Goal: Task Accomplishment & Management: Manage account settings

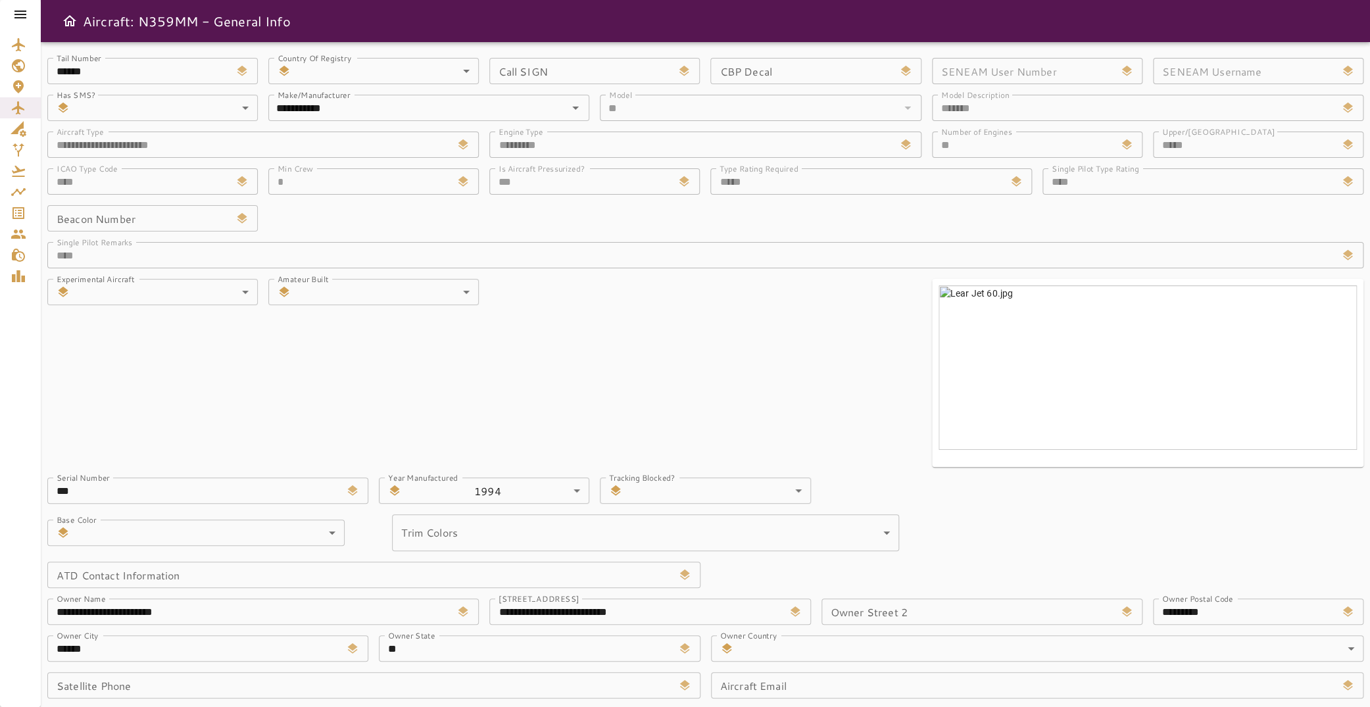
click at [24, 12] on icon at bounding box center [20, 15] width 12 height 8
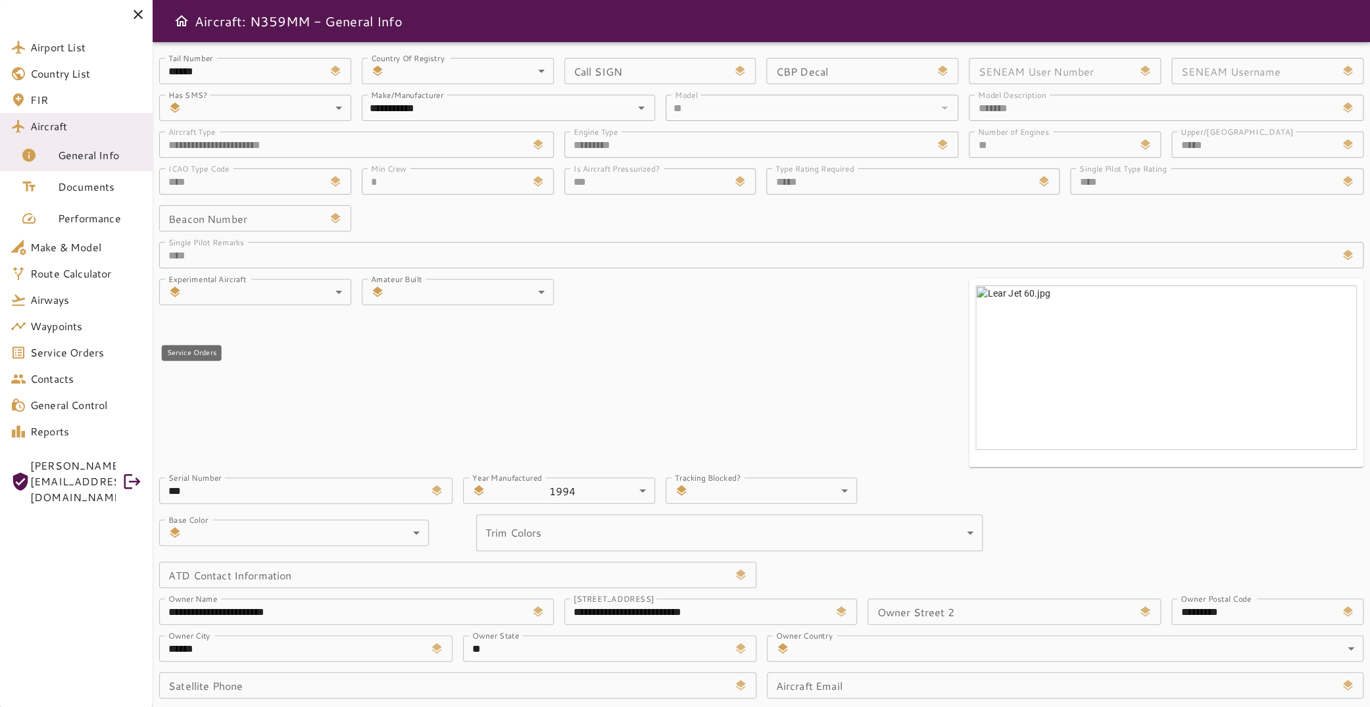
click at [82, 357] on span "Service Orders" at bounding box center [86, 353] width 112 height 16
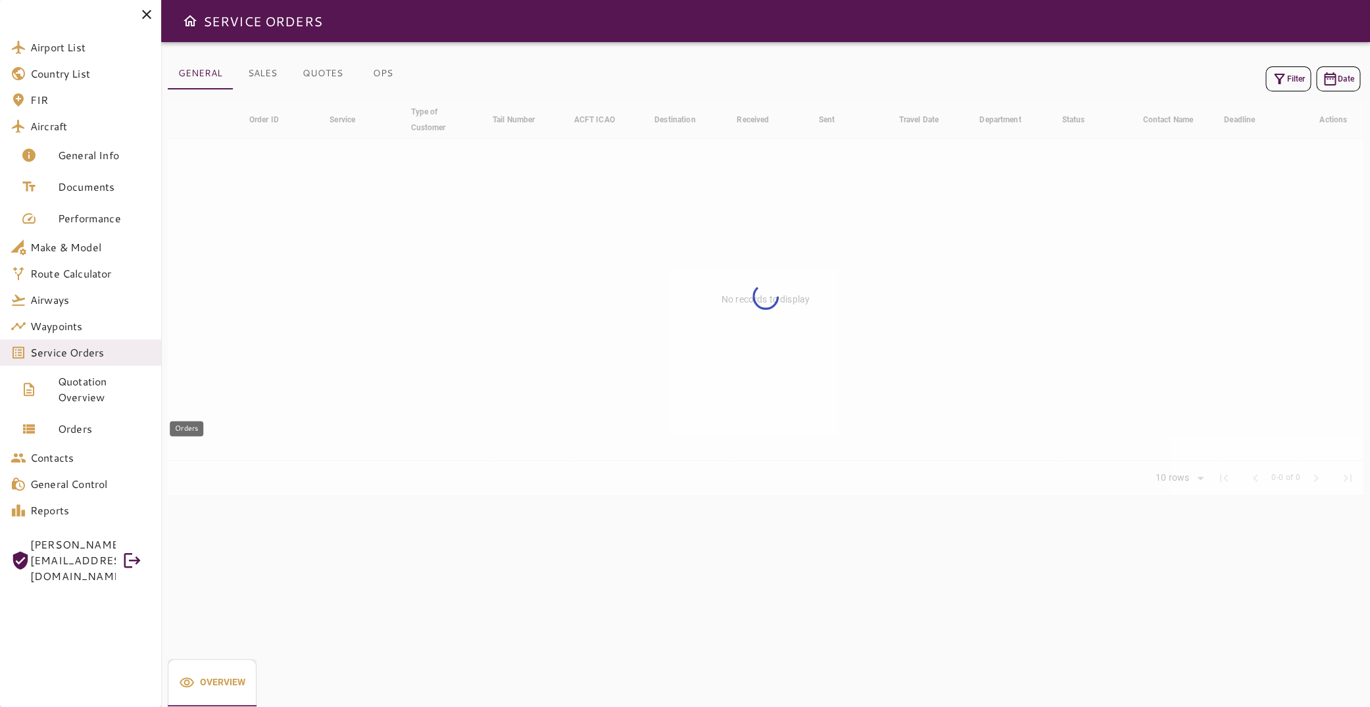
click at [84, 418] on link "Orders" at bounding box center [80, 429] width 161 height 32
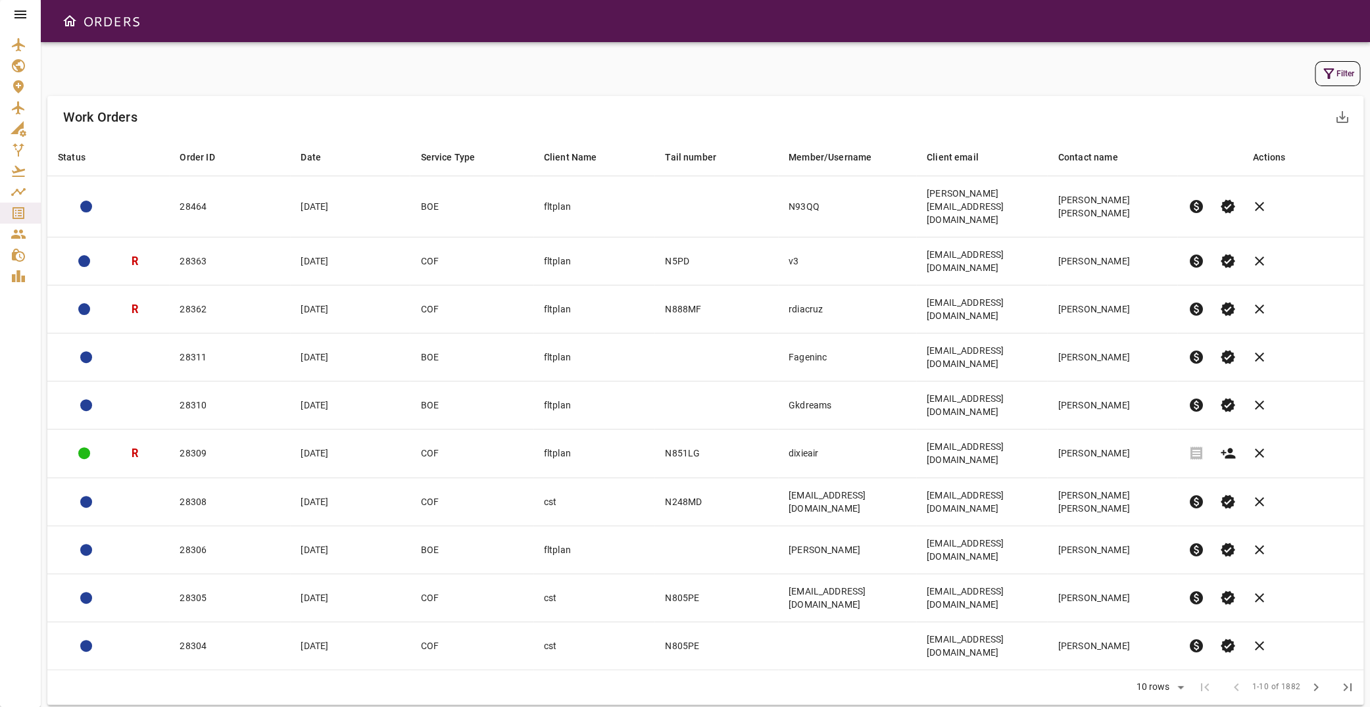
click at [1326, 71] on button "Filter" at bounding box center [1337, 73] width 45 height 25
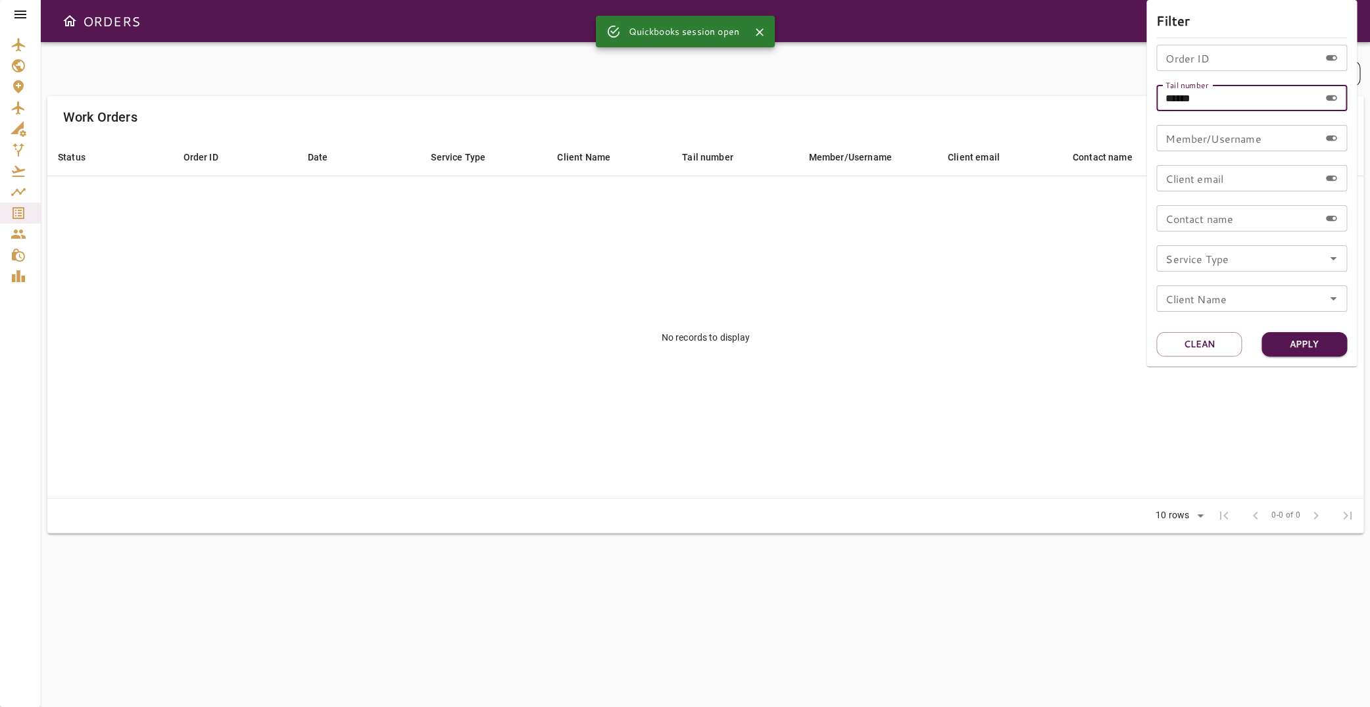
drag, startPoint x: 1225, startPoint y: 98, endPoint x: 1015, endPoint y: 100, distance: 210.5
click at [1156, 100] on input "******" at bounding box center [1237, 98] width 163 height 26
click at [1331, 339] on button "Apply" at bounding box center [1305, 344] width 86 height 24
drag, startPoint x: 1226, startPoint y: 103, endPoint x: 1061, endPoint y: 81, distance: 166.6
click at [1156, 85] on input "******" at bounding box center [1237, 98] width 163 height 26
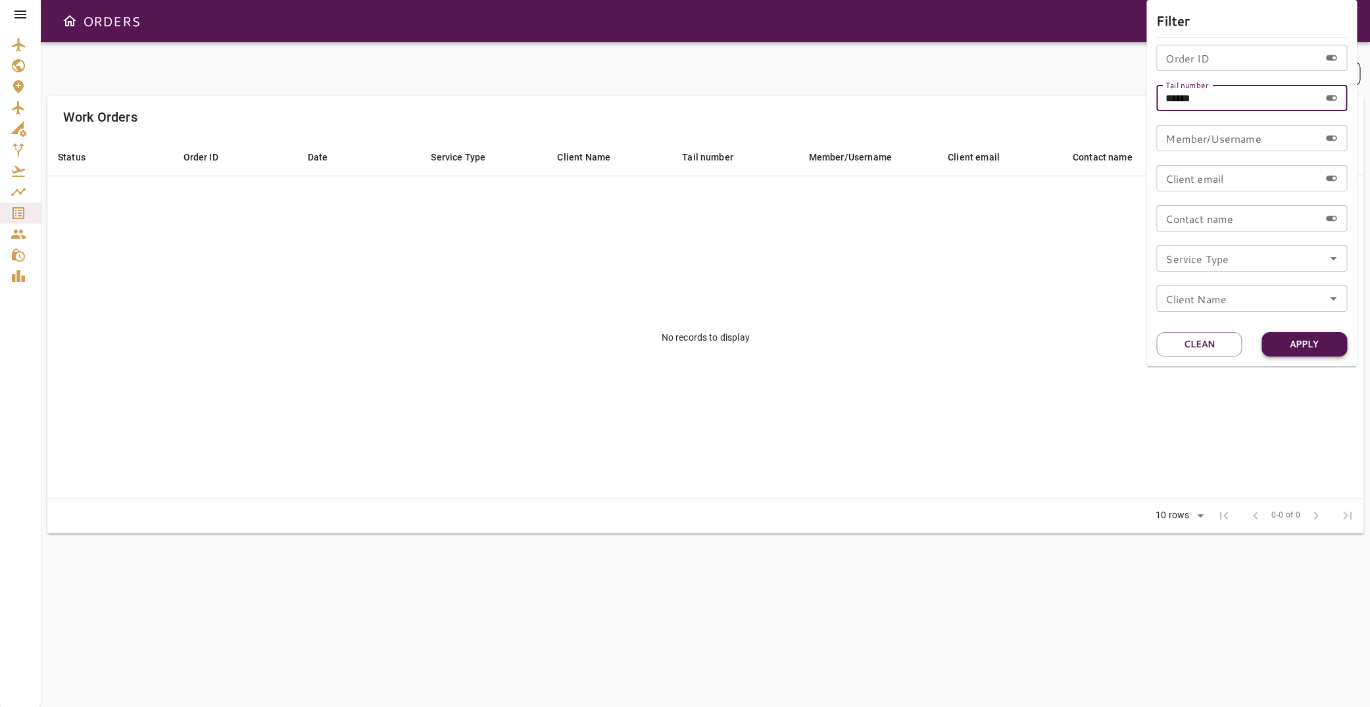
type input "******"
click at [1312, 340] on button "Apply" at bounding box center [1305, 344] width 86 height 24
click at [20, 14] on div at bounding box center [685, 353] width 1370 height 707
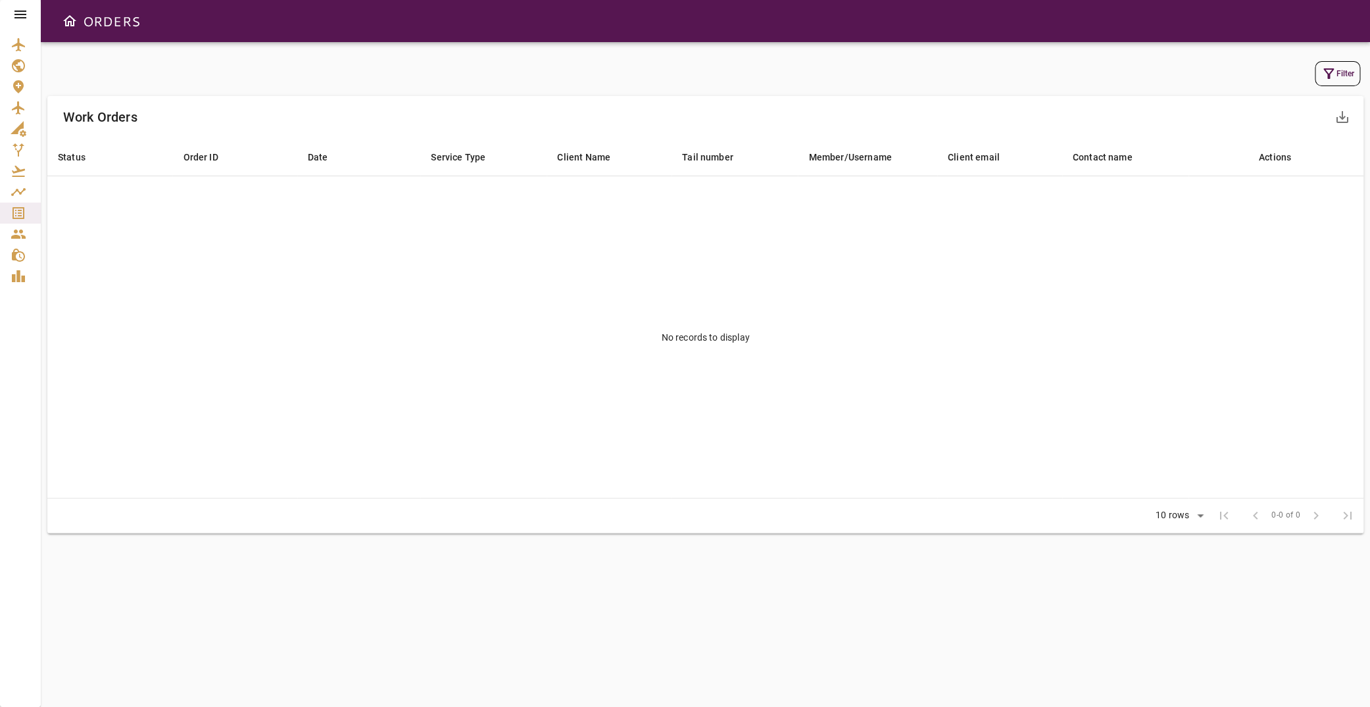
click at [21, 14] on icon at bounding box center [20, 15] width 12 height 8
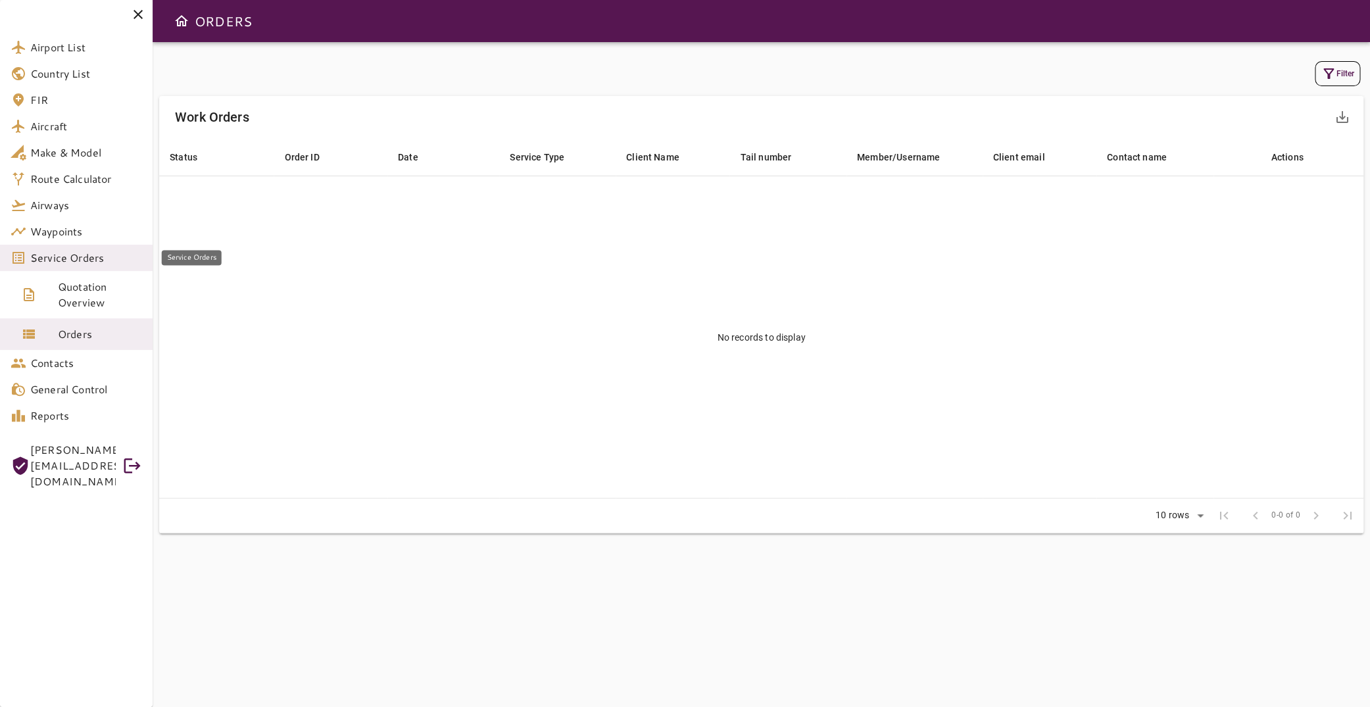
click at [85, 255] on span "Service Orders" at bounding box center [86, 258] width 112 height 16
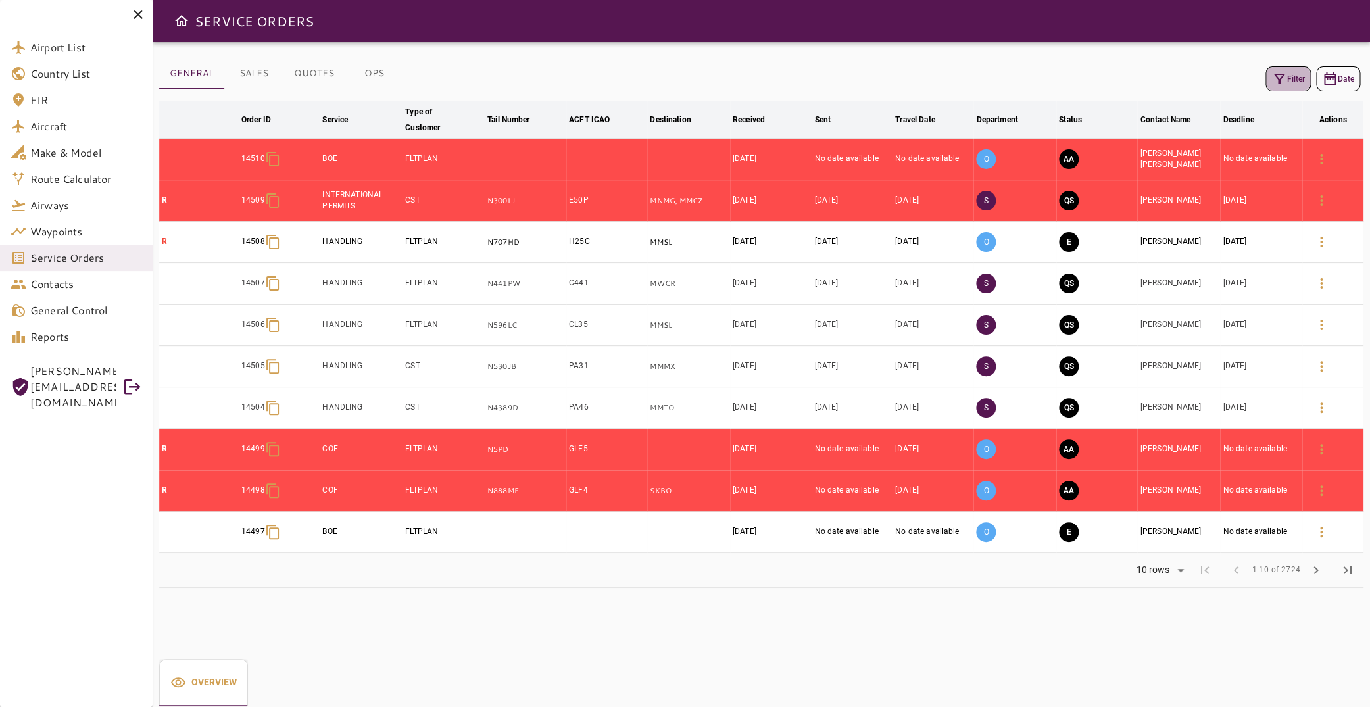
click at [1277, 78] on button "Filter" at bounding box center [1288, 78] width 45 height 25
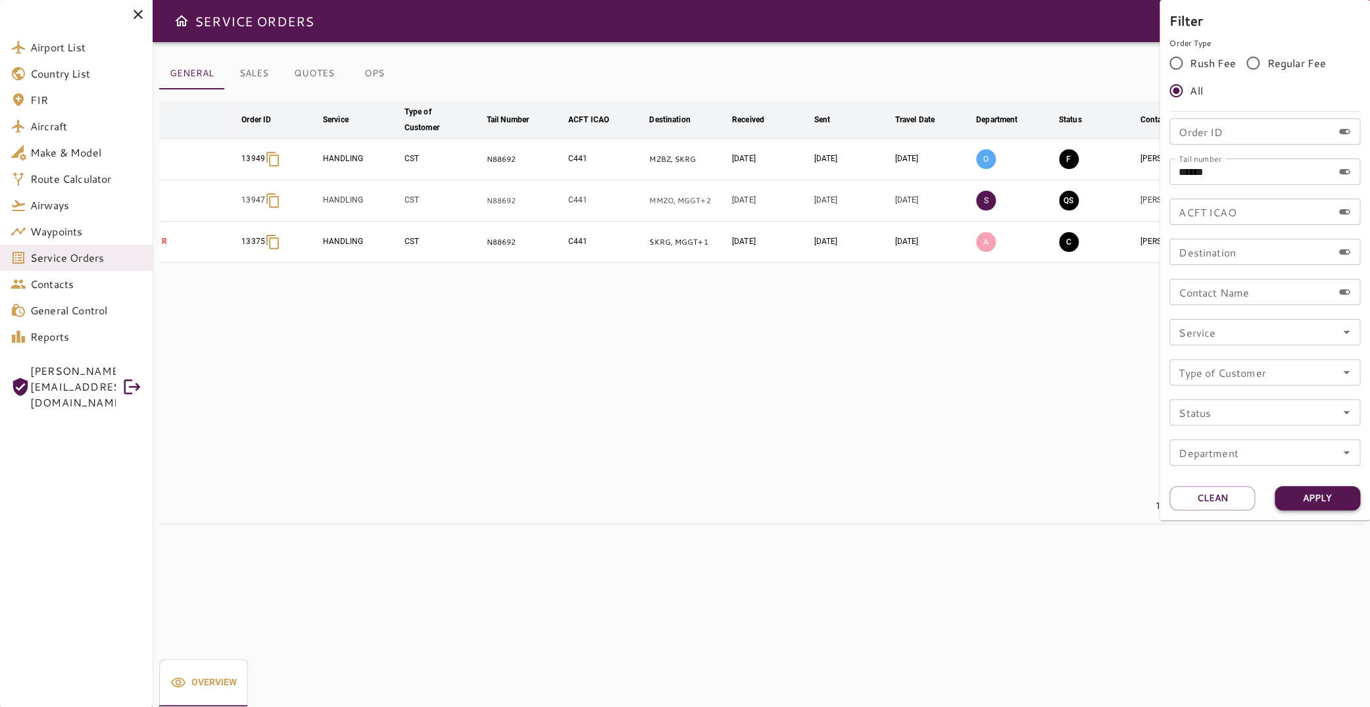
click at [1340, 503] on button "Apply" at bounding box center [1318, 498] width 86 height 24
click at [799, 316] on div at bounding box center [685, 353] width 1370 height 707
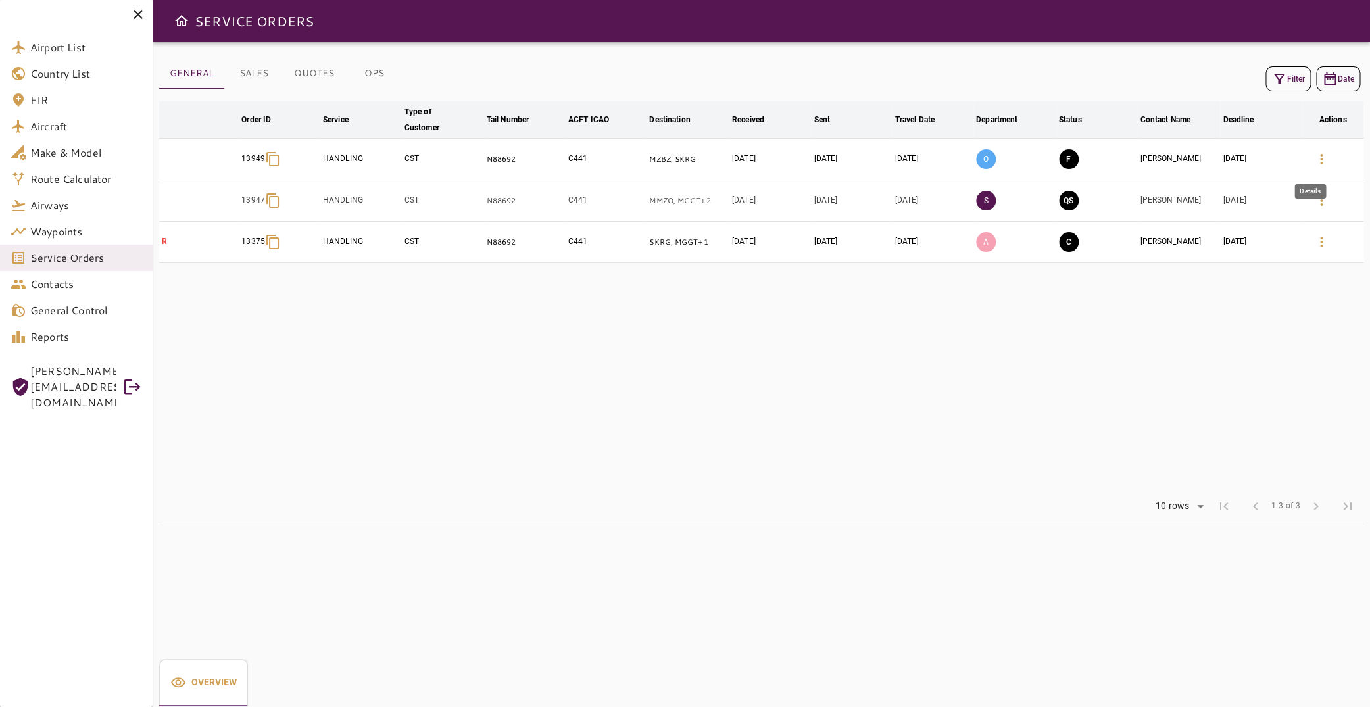
click at [1320, 156] on icon "button" at bounding box center [1321, 159] width 3 height 11
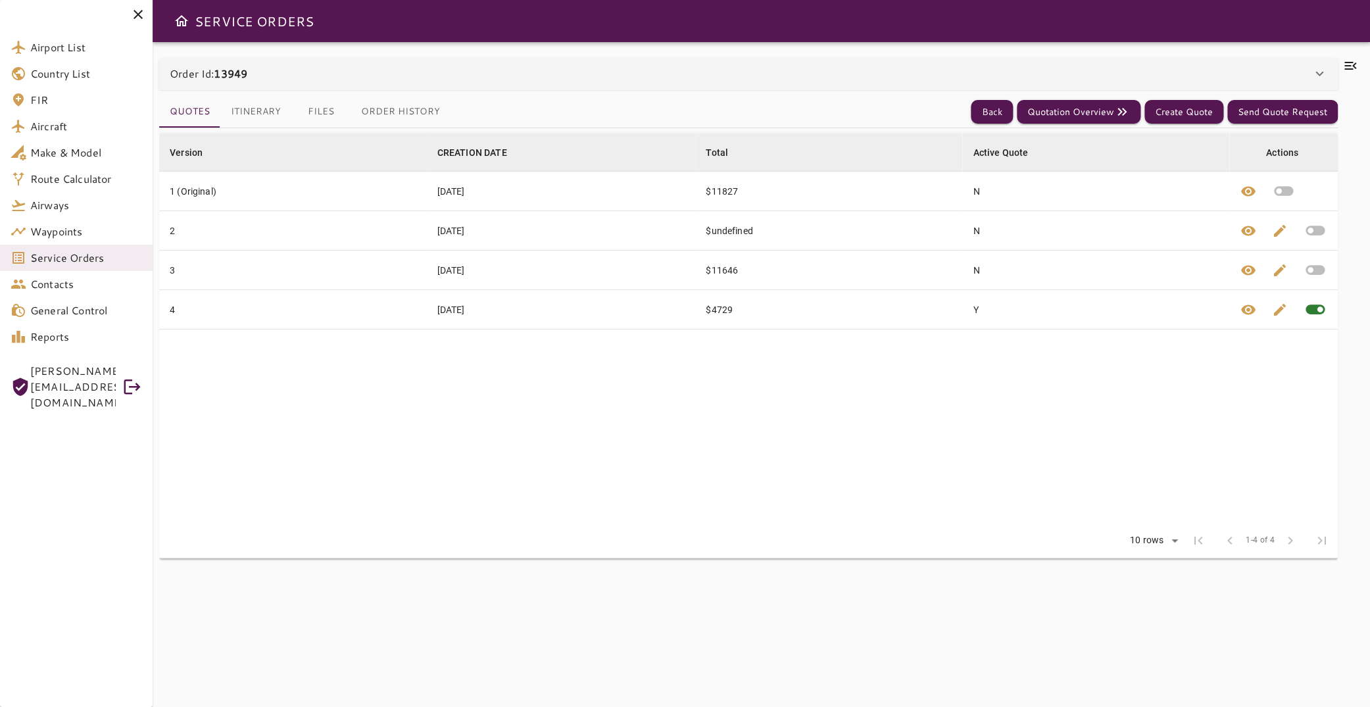
click at [314, 112] on button "Files" at bounding box center [320, 112] width 59 height 32
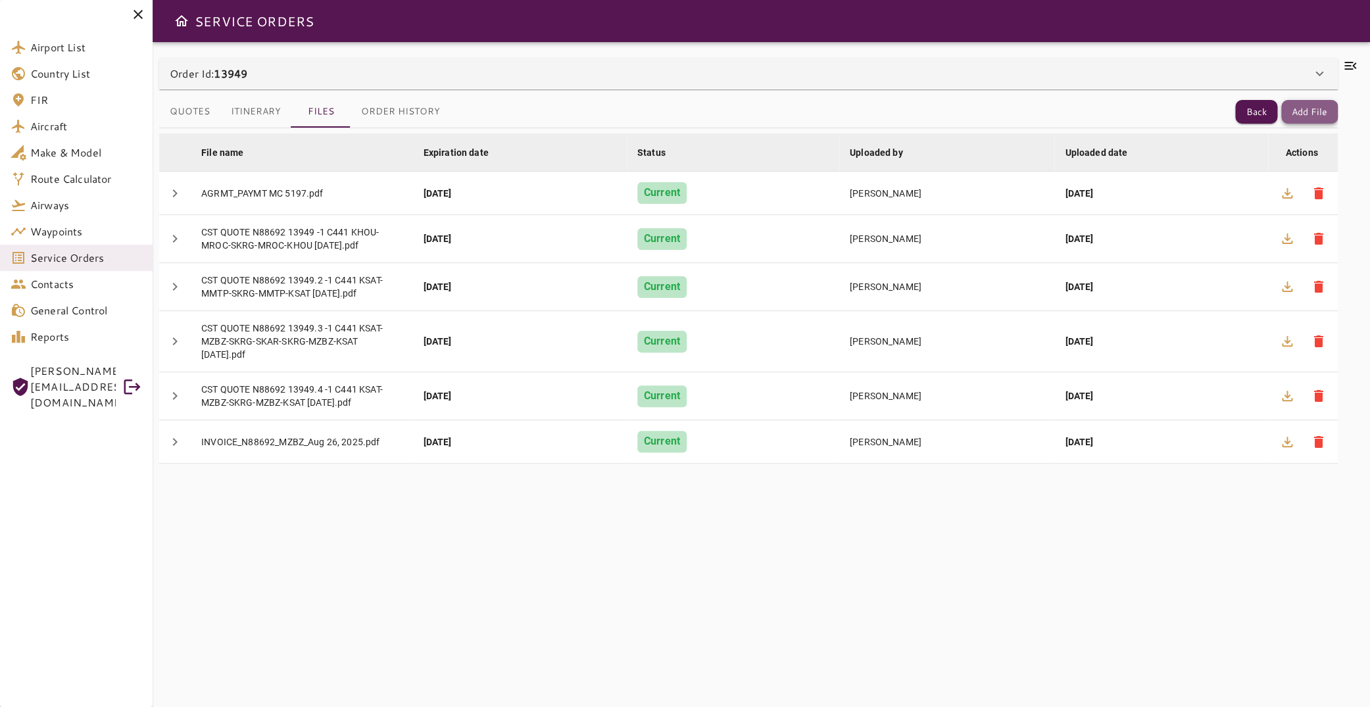
click at [1300, 108] on button "Add File" at bounding box center [1309, 112] width 57 height 24
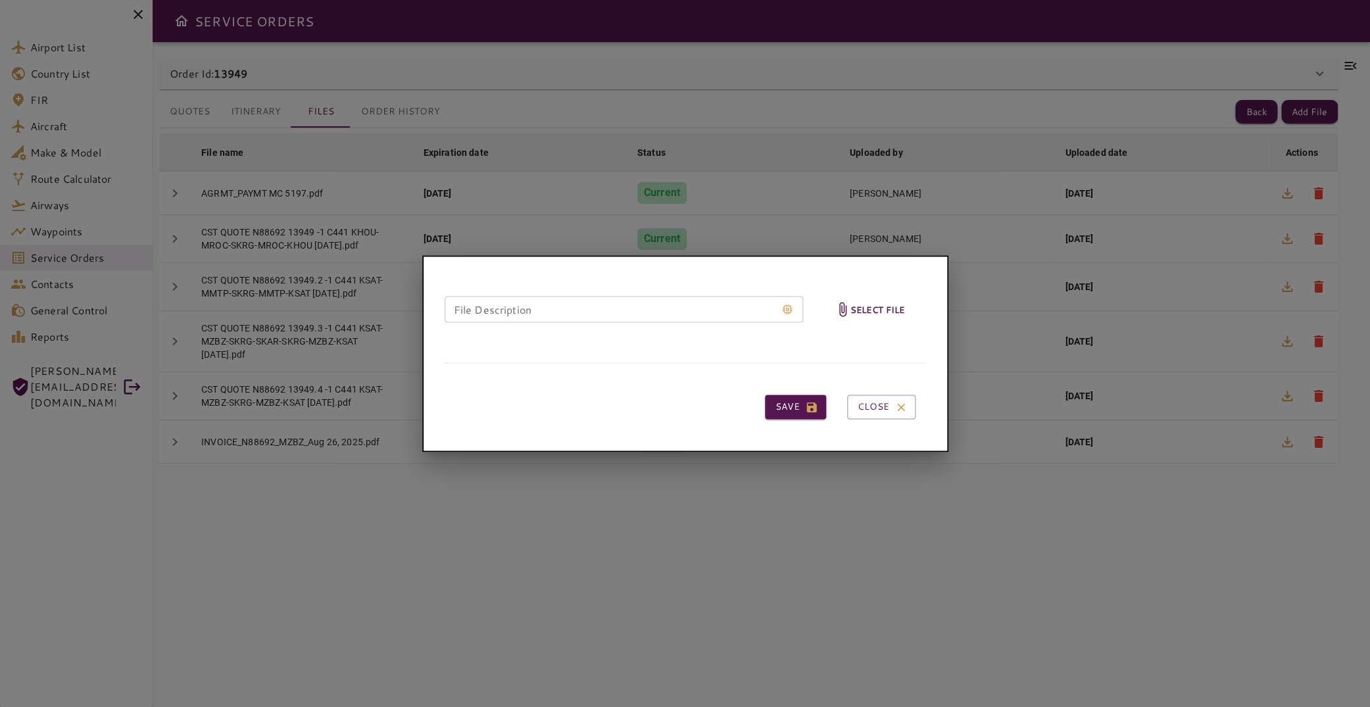
click at [874, 305] on h6 "Select file" at bounding box center [877, 309] width 55 height 15
click at [0, 0] on input "Select file" at bounding box center [0, 0] width 0 height 0
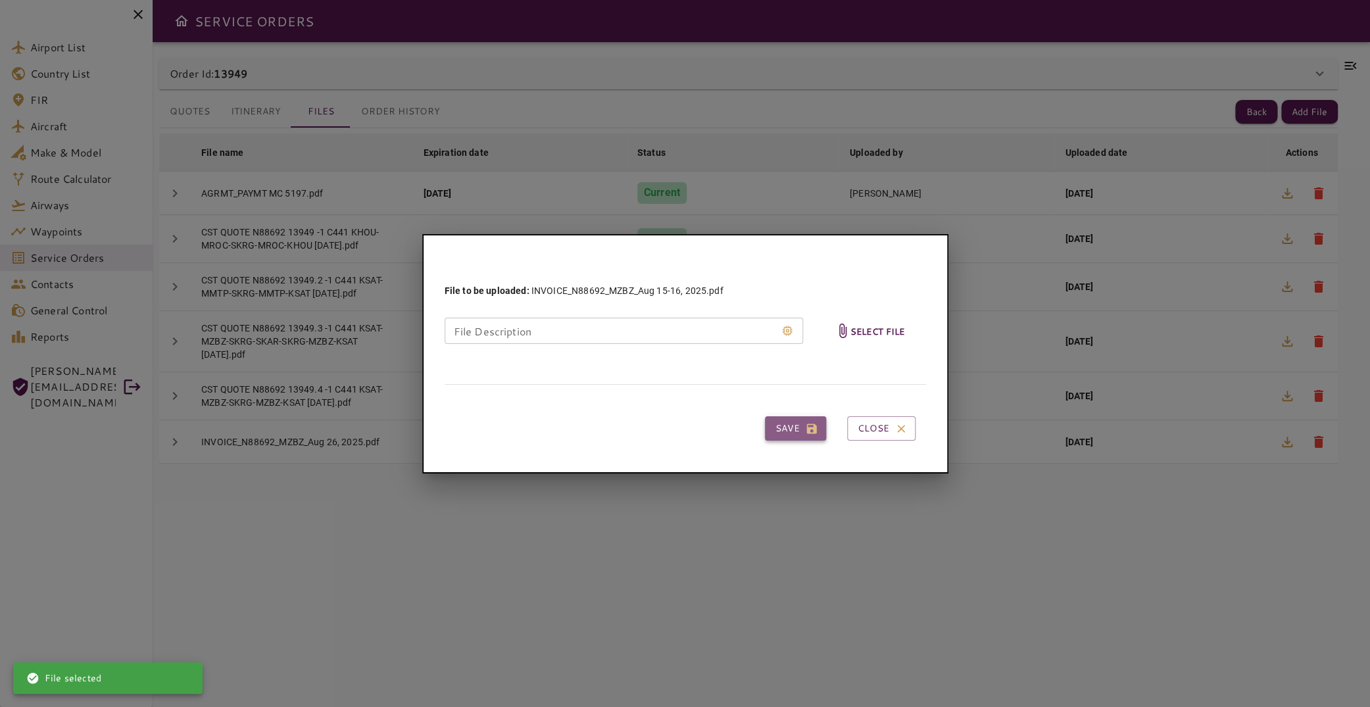
click at [790, 430] on button "Save" at bounding box center [795, 428] width 61 height 24
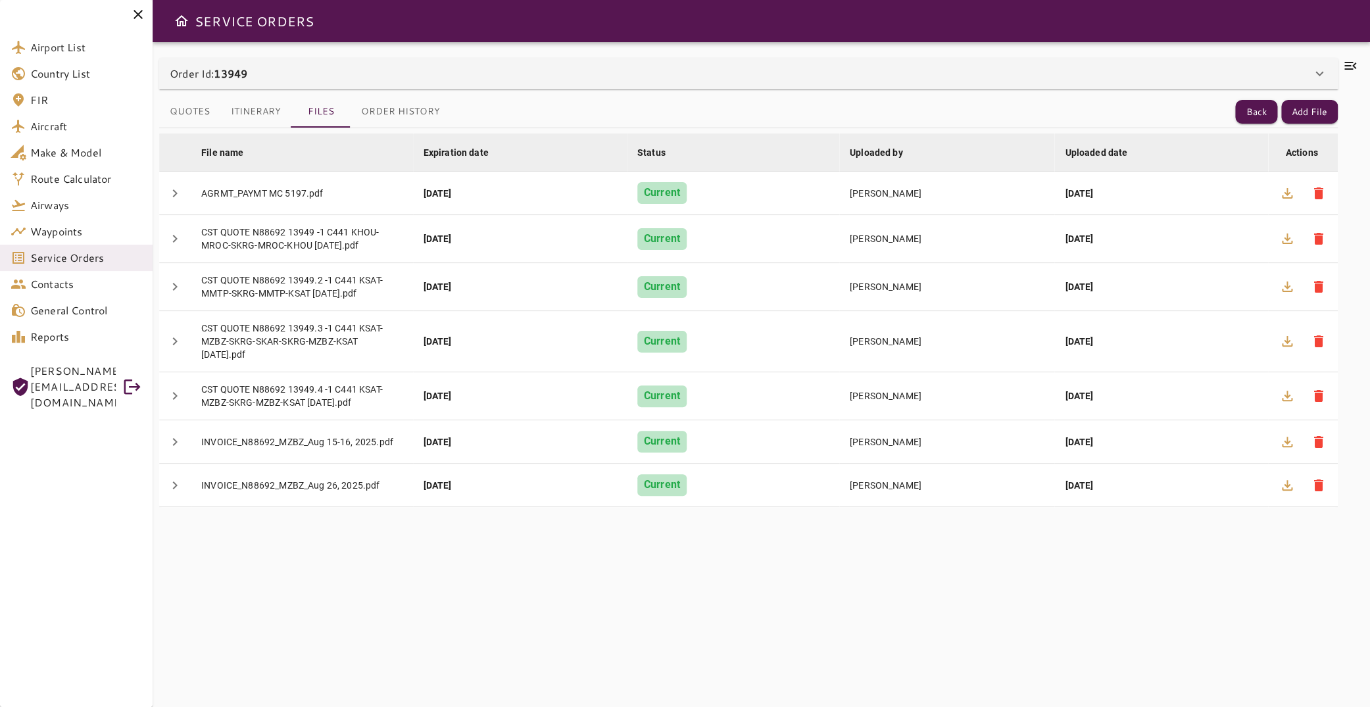
click at [1343, 63] on icon at bounding box center [1351, 66] width 16 height 16
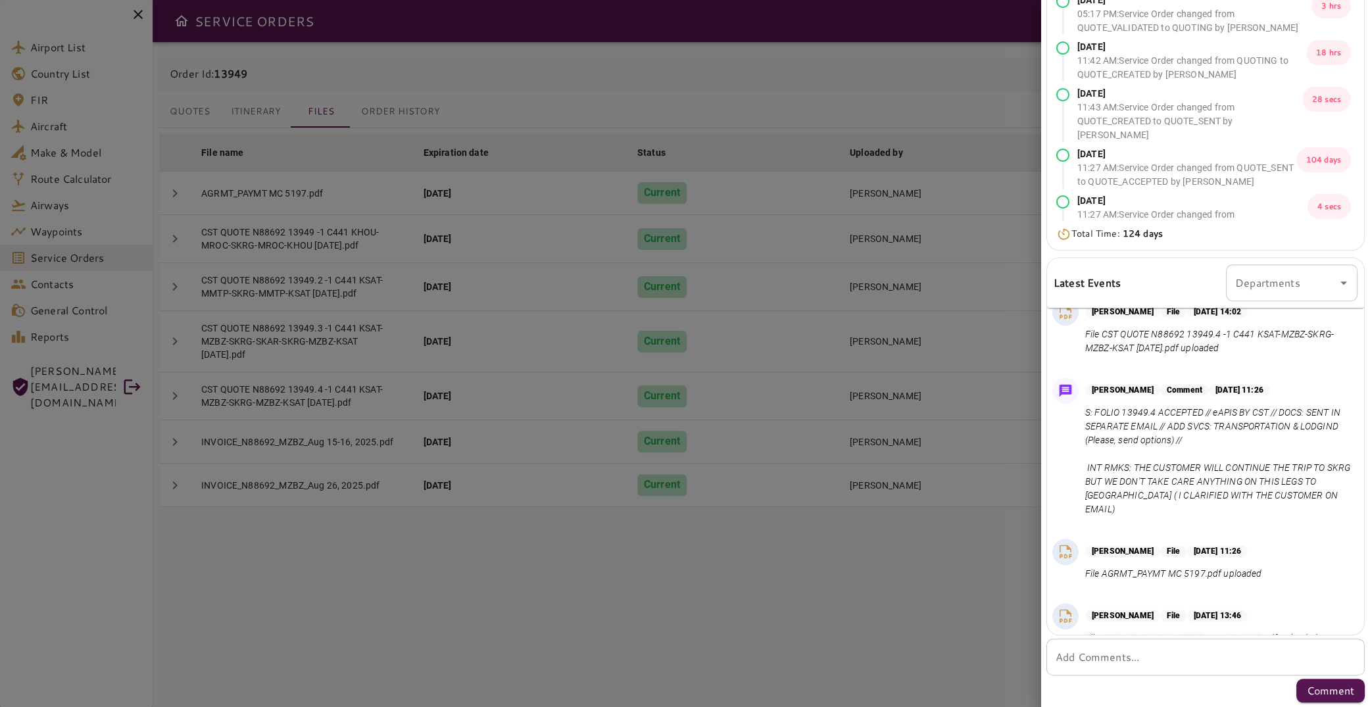
scroll to position [2779, 0]
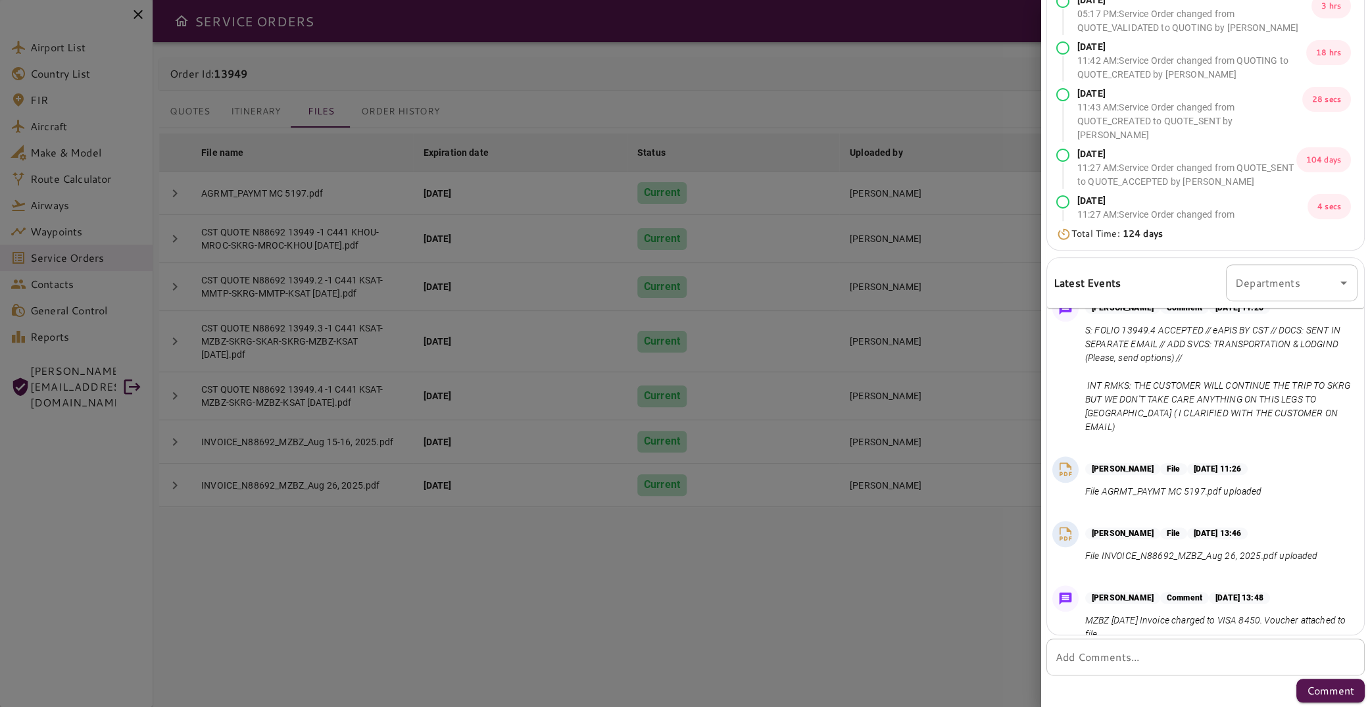
click at [1111, 661] on textarea "Add Comments..." at bounding box center [1206, 657] width 300 height 15
click at [1108, 654] on textarea "Add Comments..." at bounding box center [1206, 657] width 300 height 15
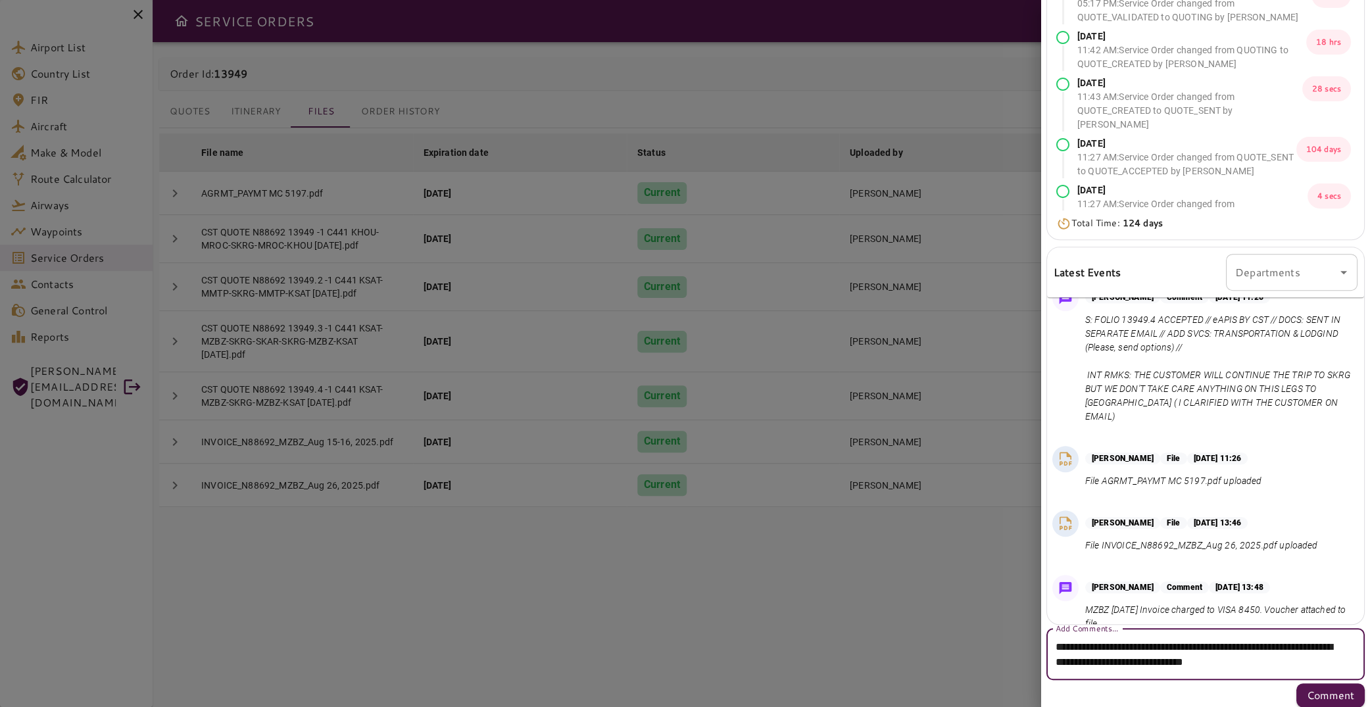
scroll to position [149, 0]
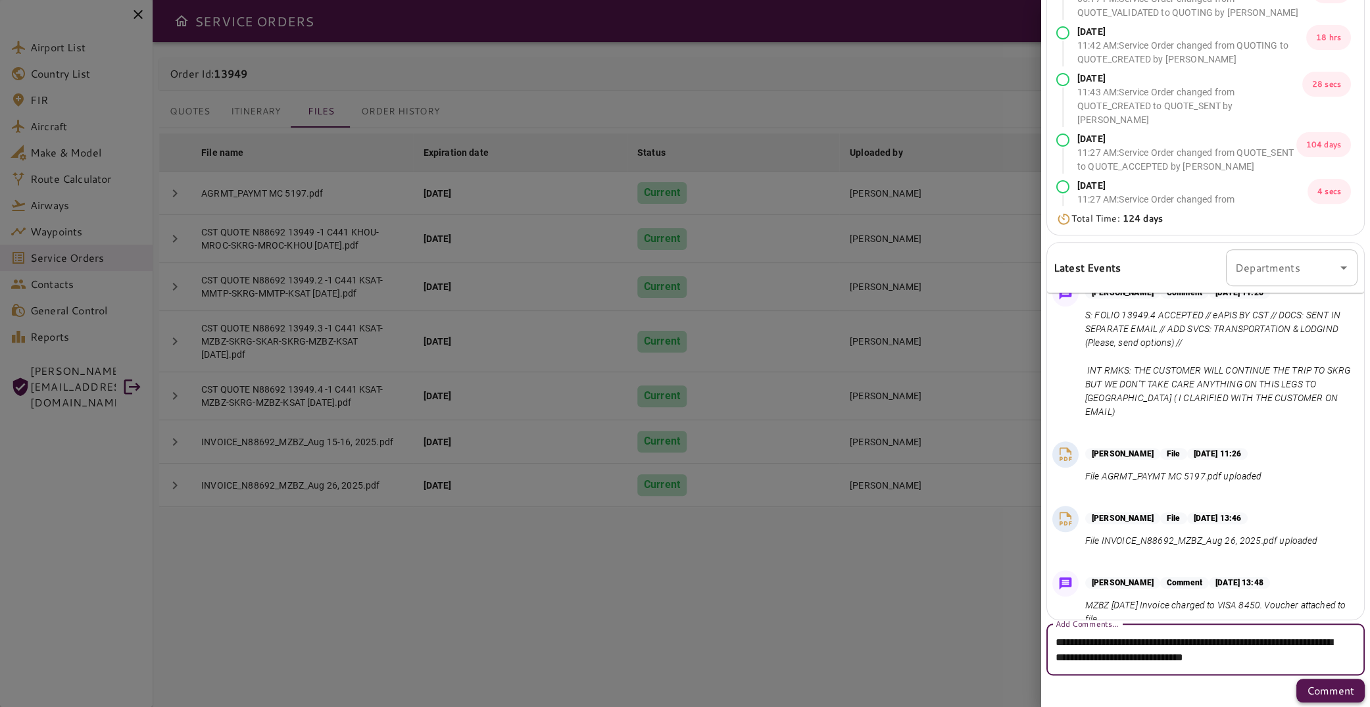
type textarea "**********"
click at [1330, 690] on p "Comment" at bounding box center [1330, 691] width 47 height 16
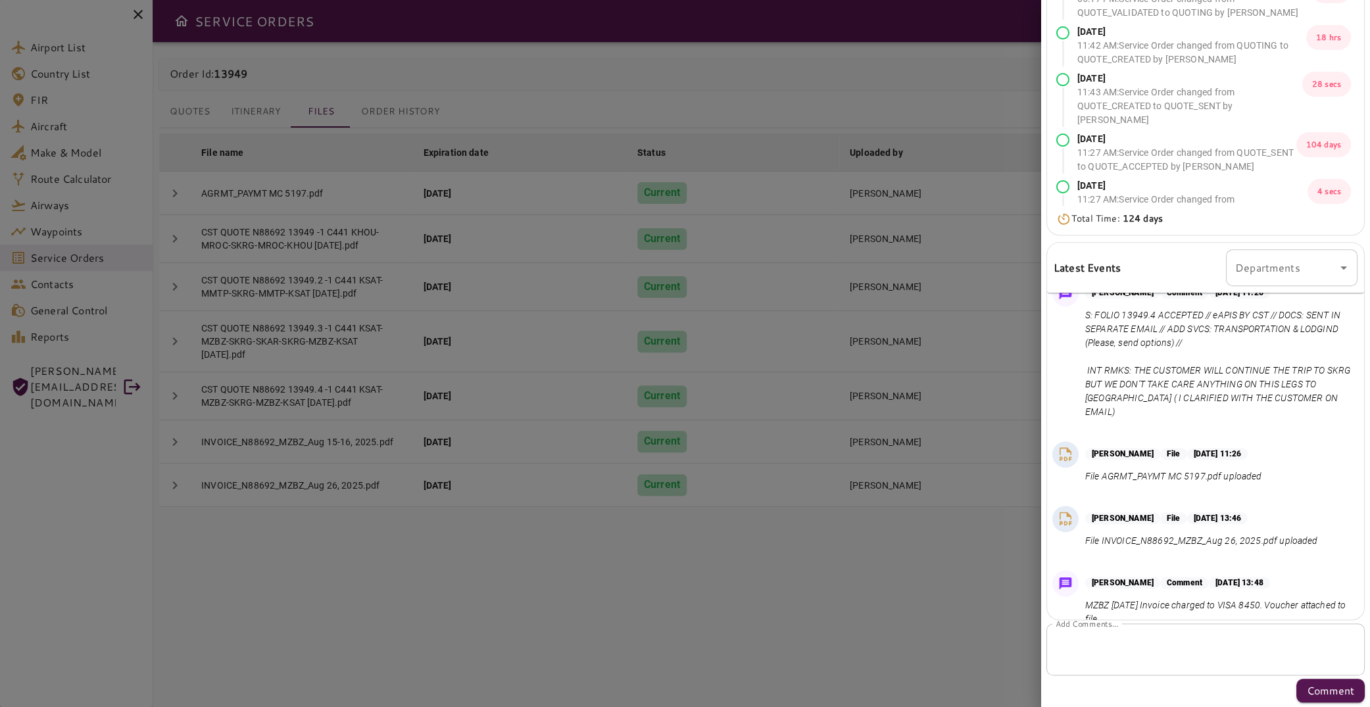
scroll to position [0, 0]
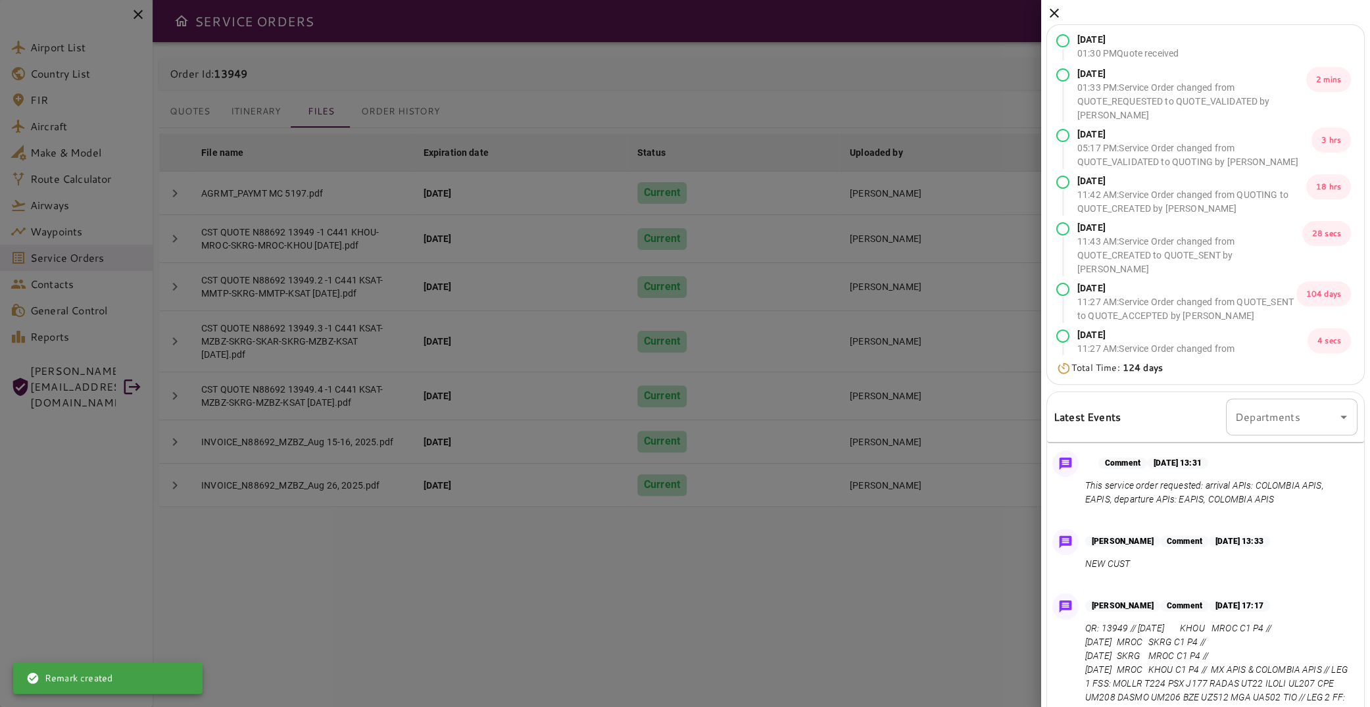
click at [1056, 12] on icon at bounding box center [1054, 13] width 9 height 9
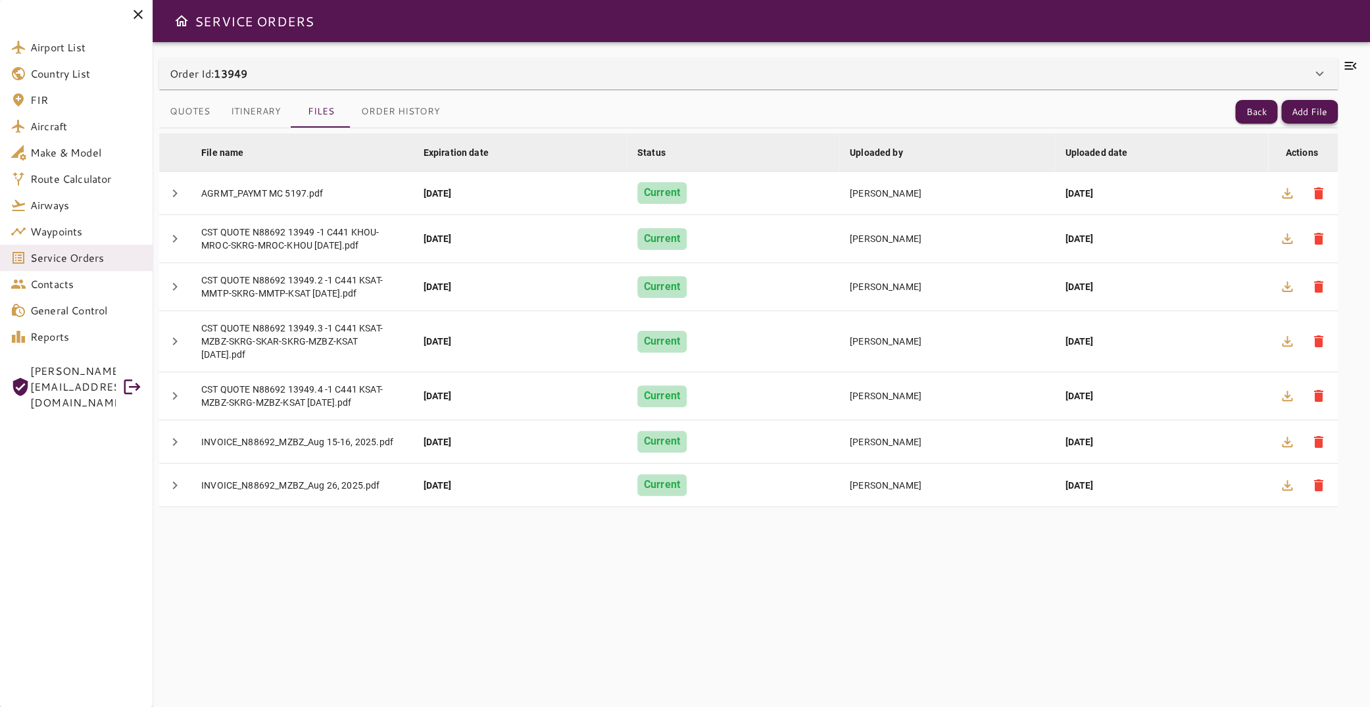
click at [1308, 116] on button "Add File" at bounding box center [1309, 112] width 57 height 24
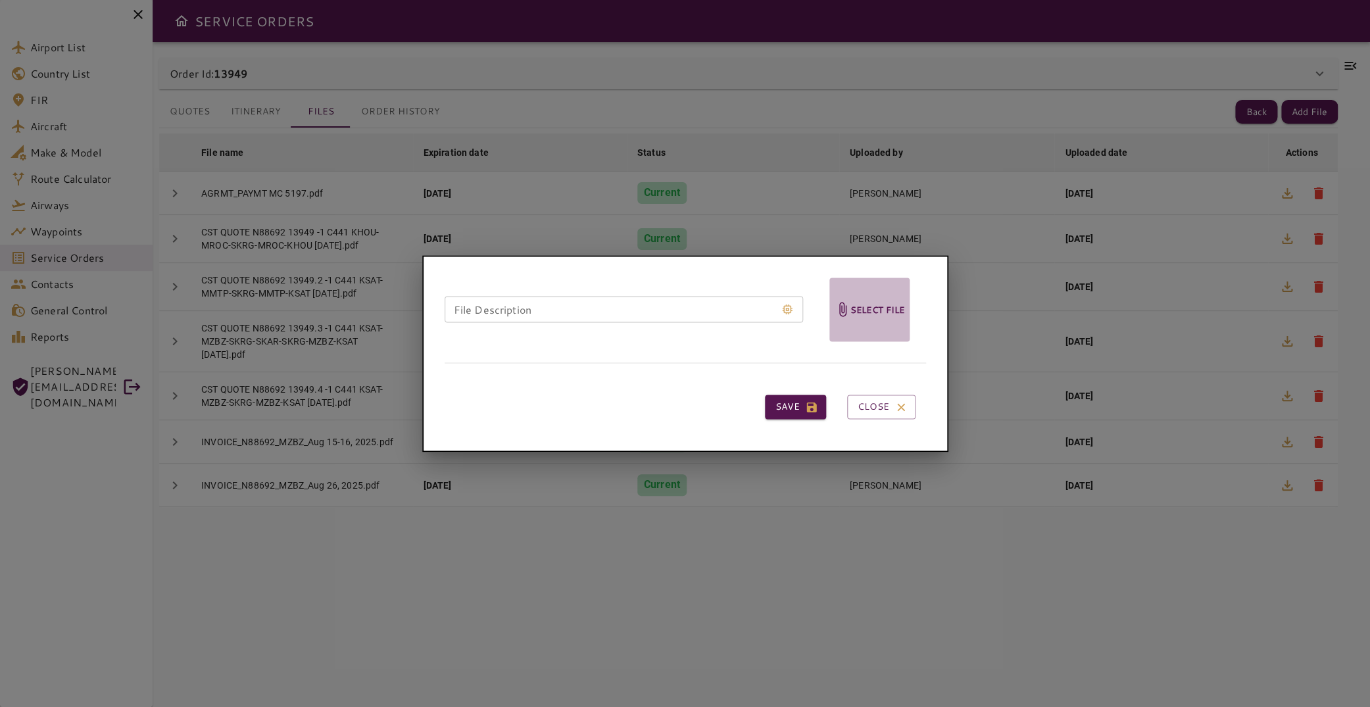
click at [850, 309] on h6 "Select file" at bounding box center [877, 309] width 55 height 15
click at [0, 0] on input "Select file" at bounding box center [0, 0] width 0 height 0
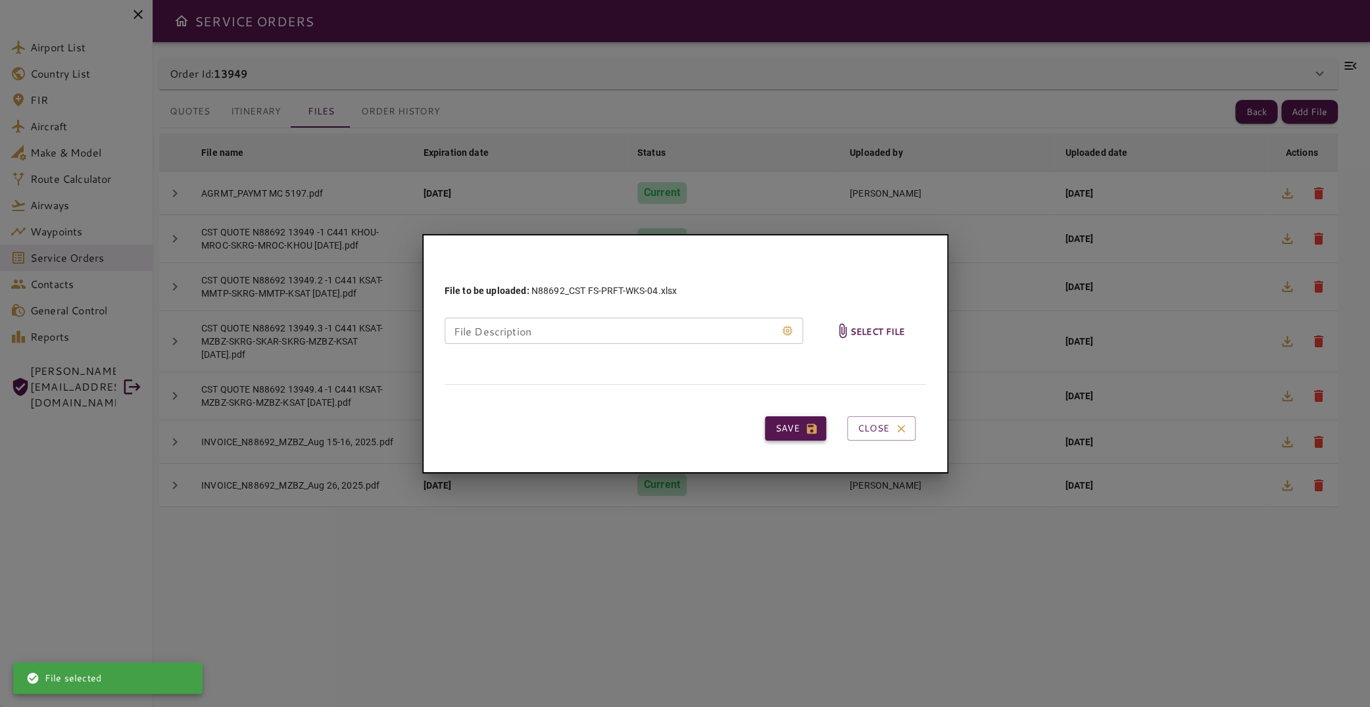
click at [795, 424] on button "Save" at bounding box center [795, 428] width 61 height 24
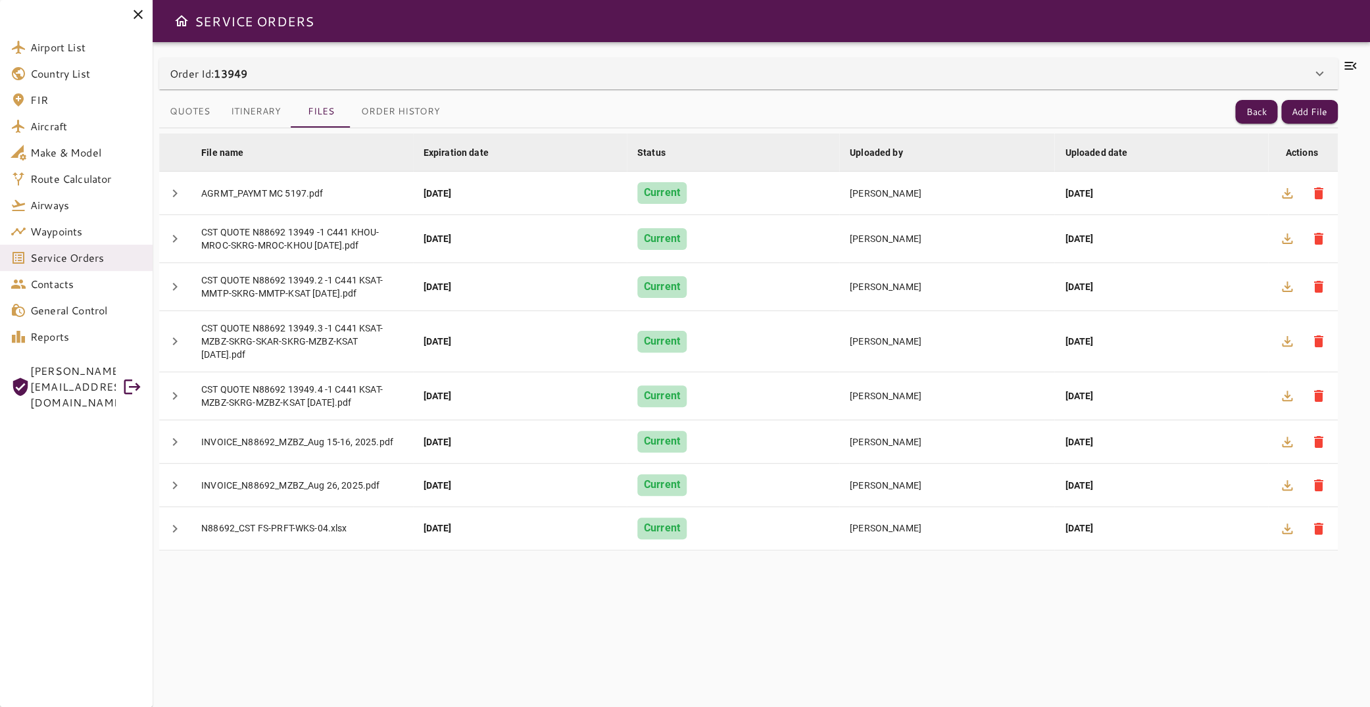
click at [1344, 64] on icon at bounding box center [1350, 66] width 12 height 8
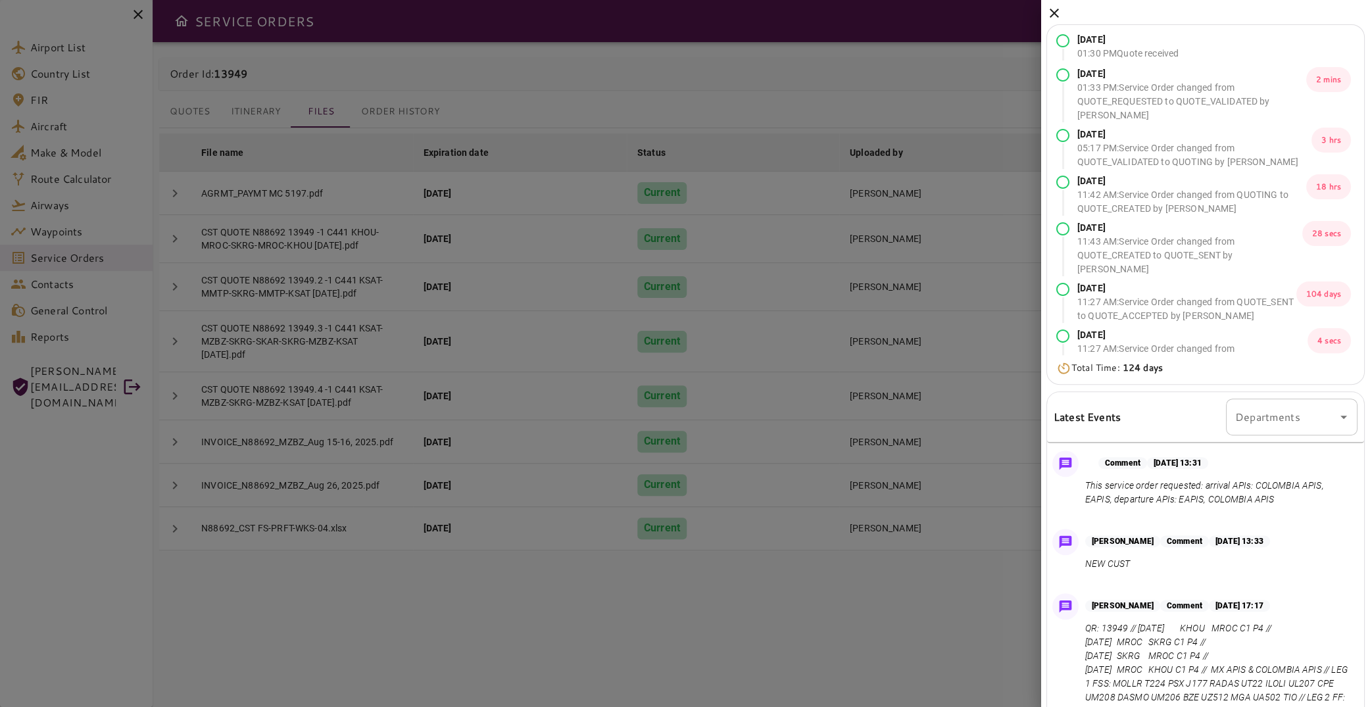
click at [1058, 8] on icon at bounding box center [1055, 13] width 16 height 16
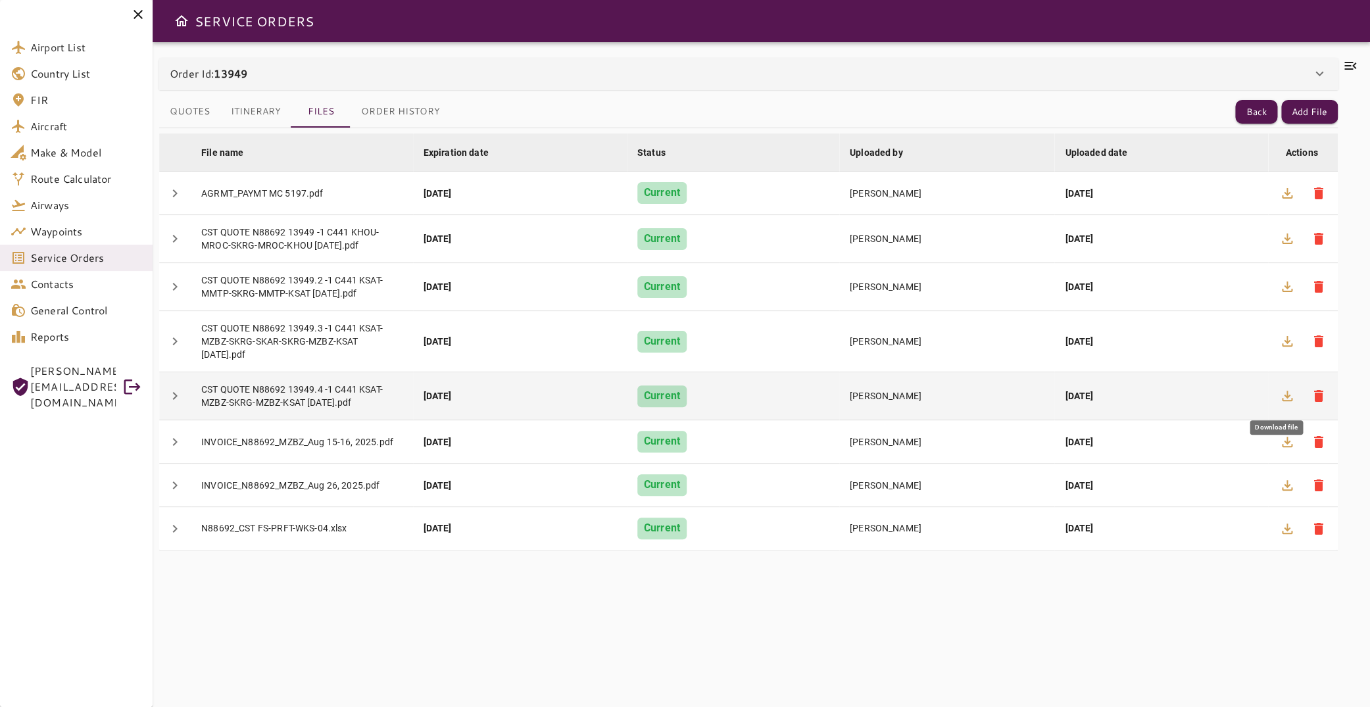
click at [1282, 393] on icon "button" at bounding box center [1287, 396] width 11 height 11
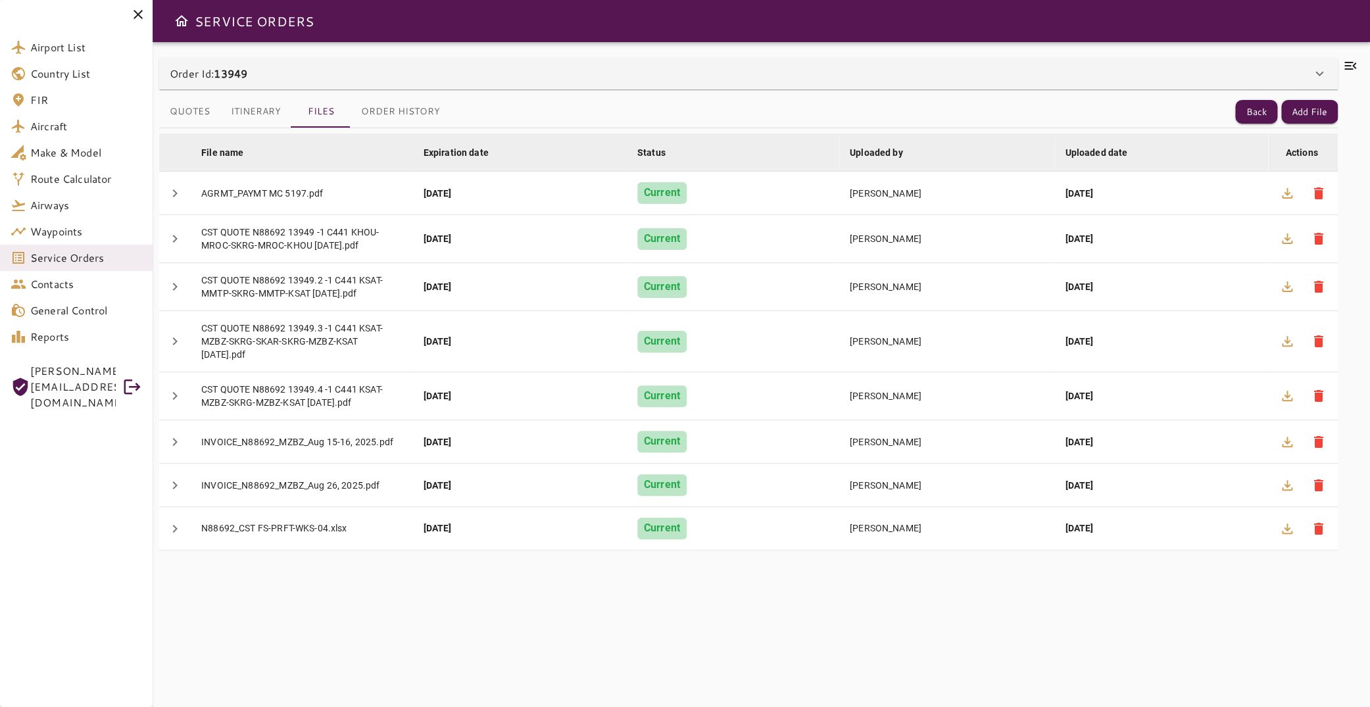
click at [259, 112] on button "Itinerary" at bounding box center [255, 112] width 71 height 32
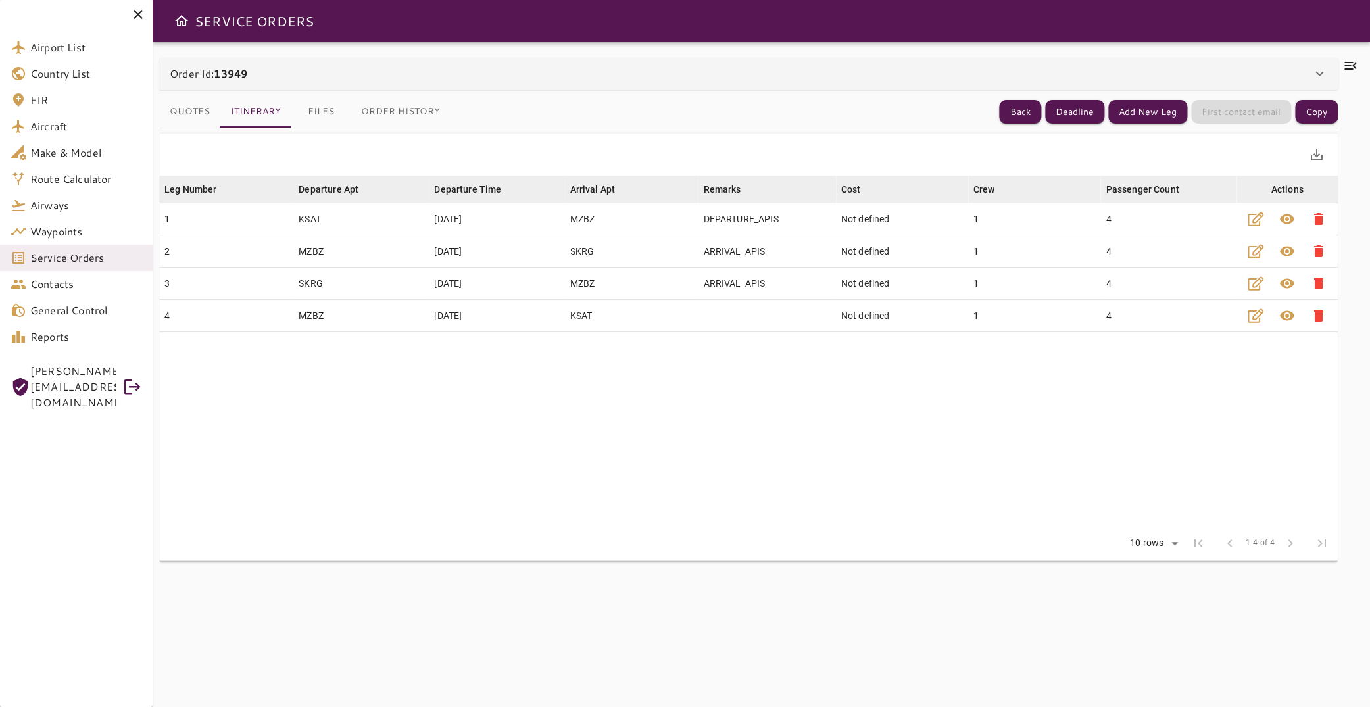
click at [336, 116] on button "Files" at bounding box center [320, 112] width 59 height 32
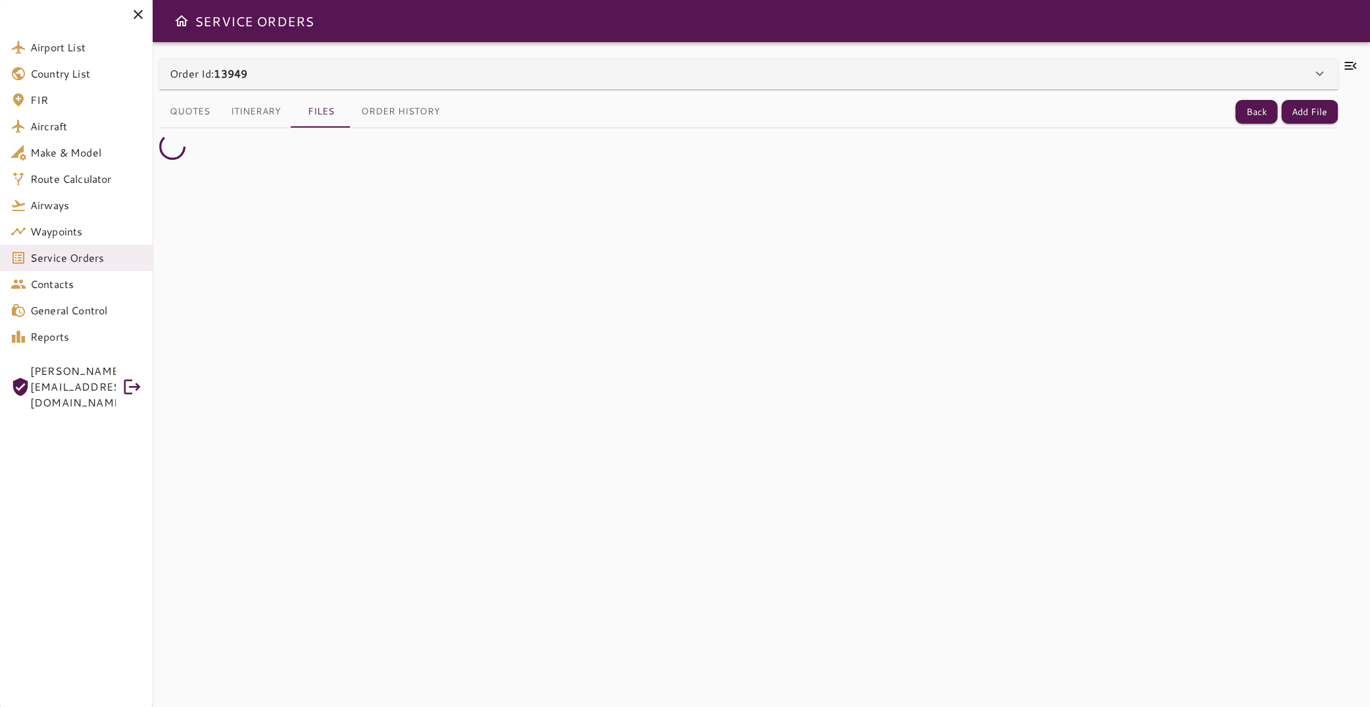
click at [1344, 64] on icon at bounding box center [1350, 66] width 12 height 8
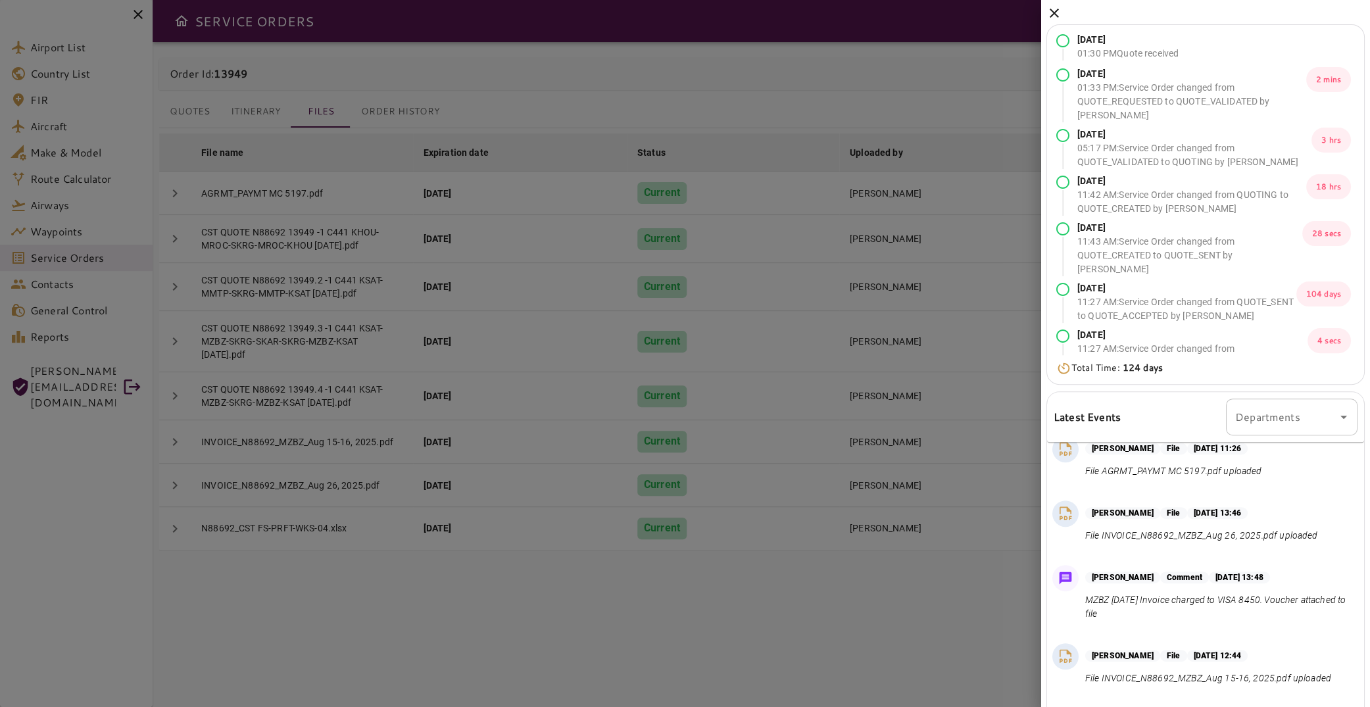
scroll to position [134, 0]
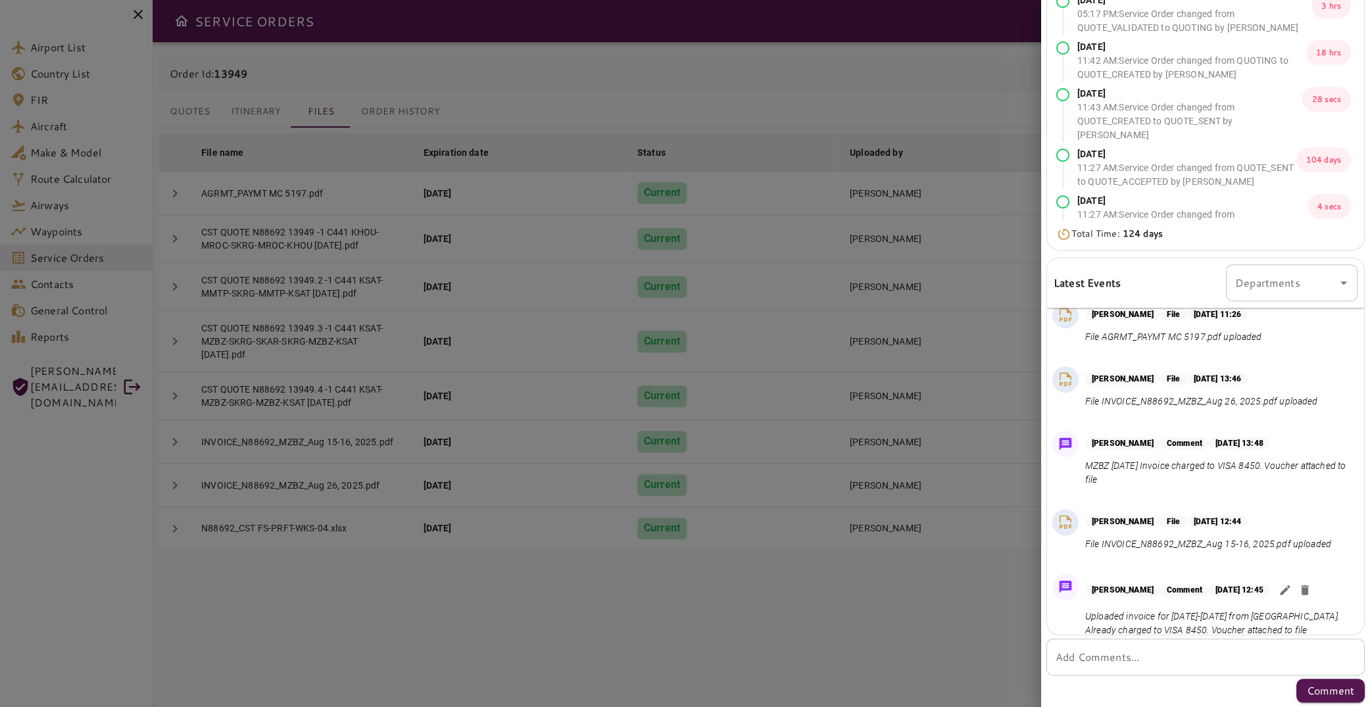
click at [1081, 653] on textarea "Add Comments..." at bounding box center [1206, 657] width 300 height 15
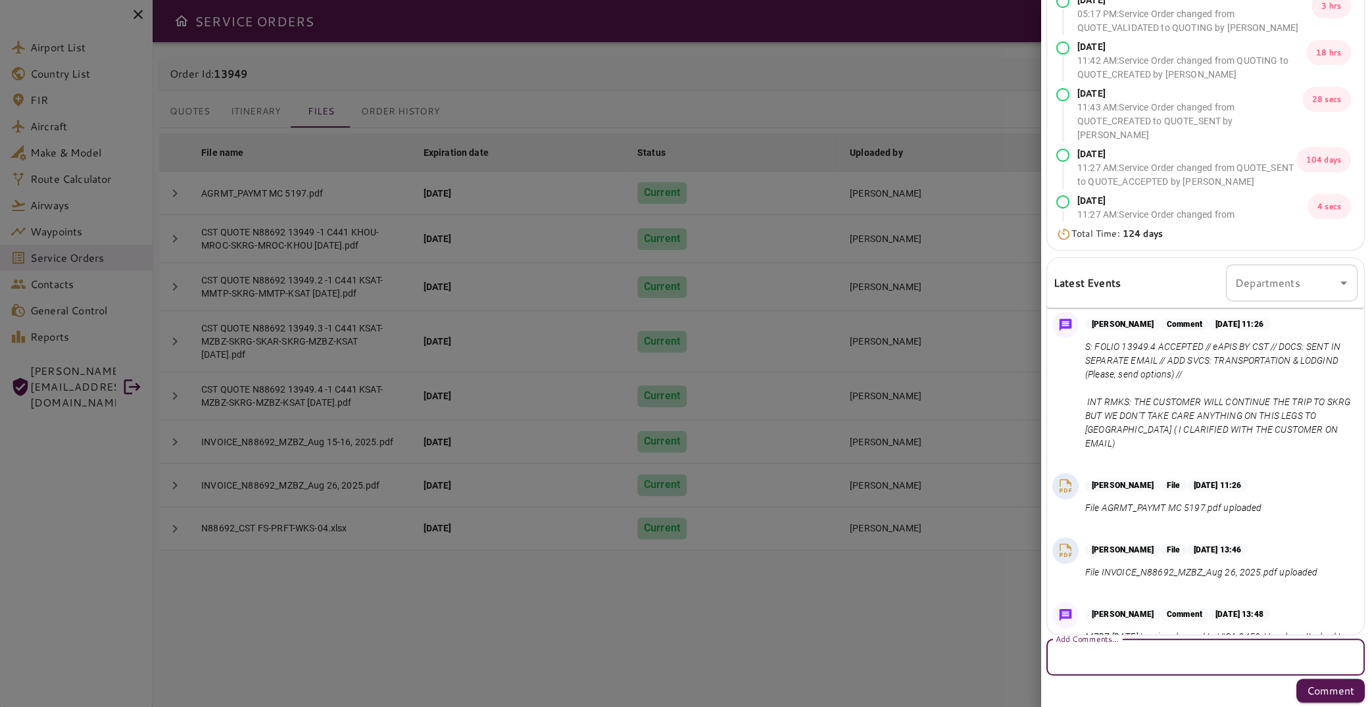
scroll to position [2934, 0]
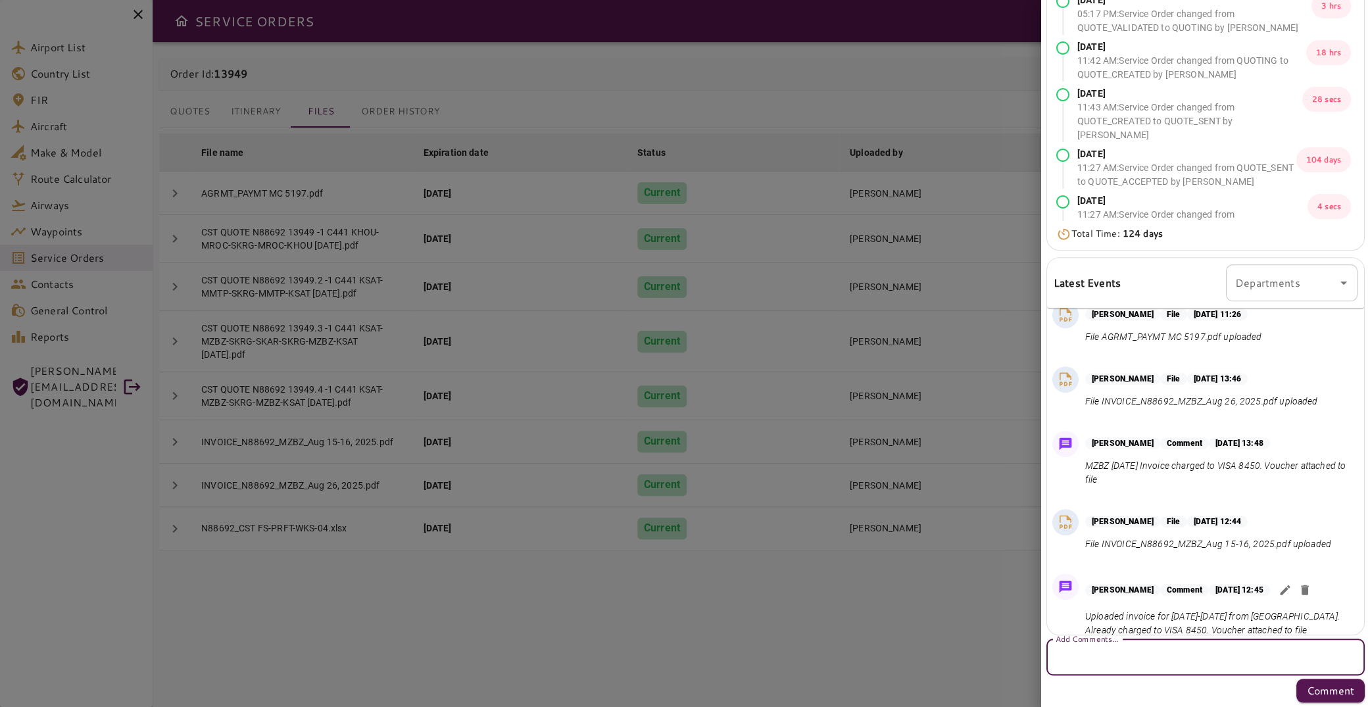
click at [1133, 655] on textarea "Add Comments..." at bounding box center [1206, 657] width 300 height 15
type textarea "*"
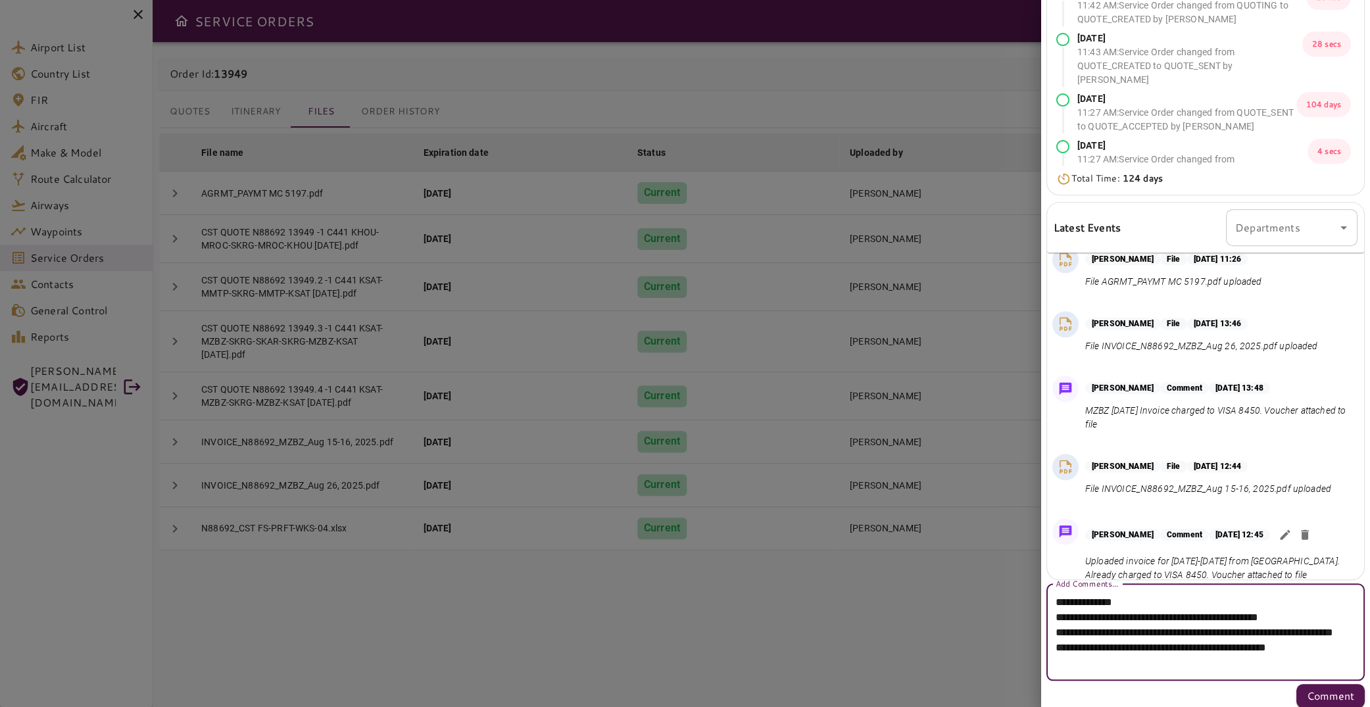
scroll to position [195, 0]
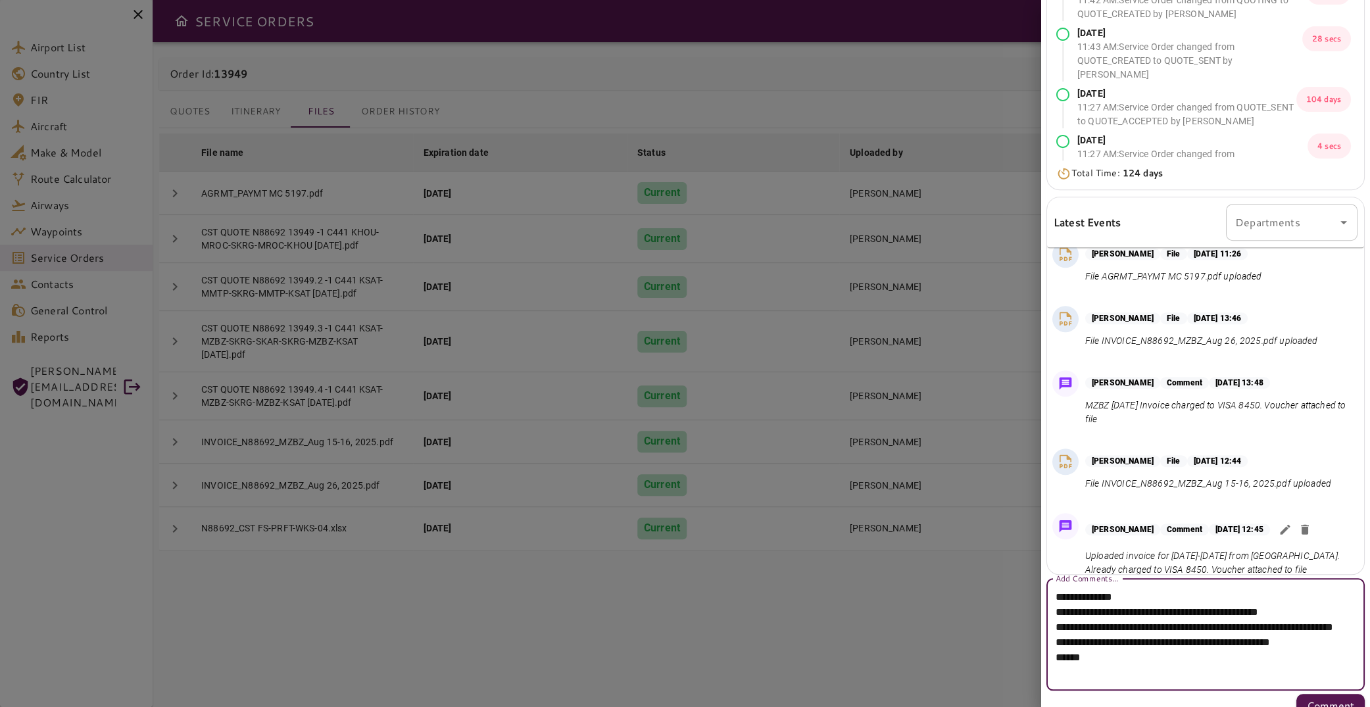
click at [1120, 675] on textarea "**********" at bounding box center [1200, 634] width 289 height 91
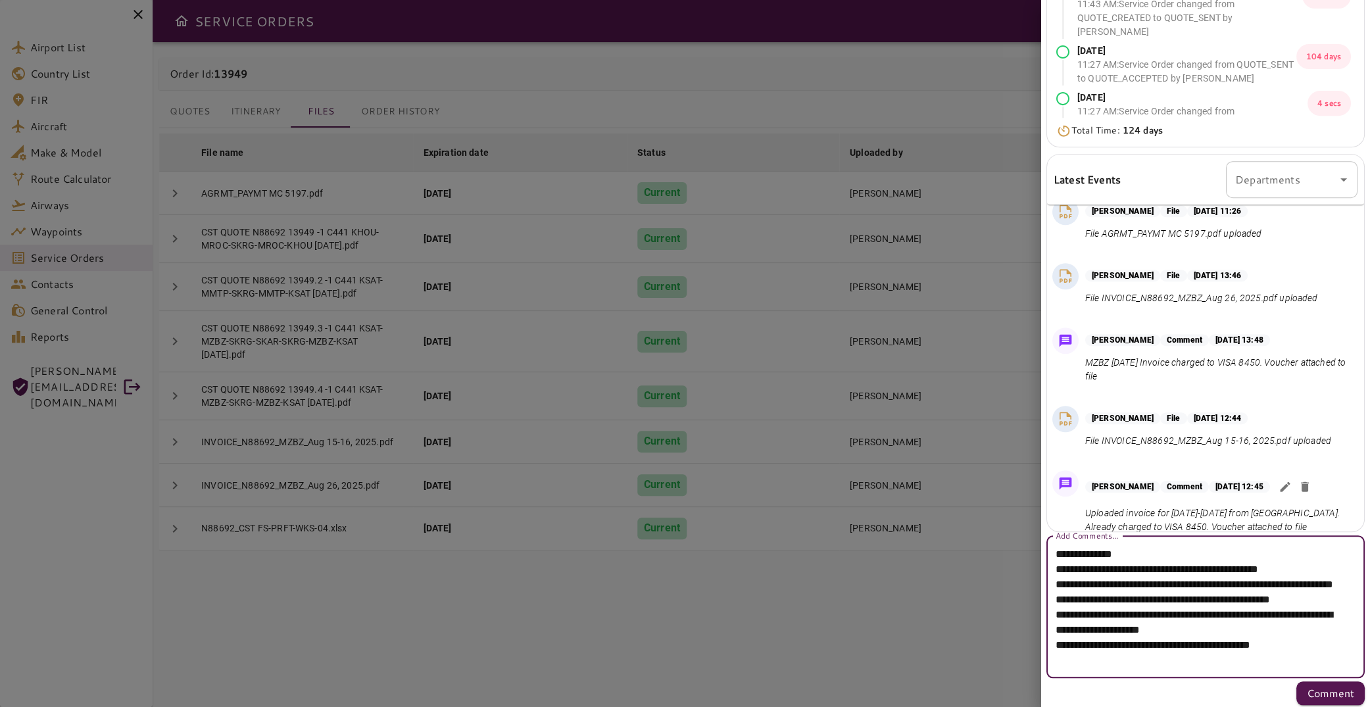
scroll to position [240, 0]
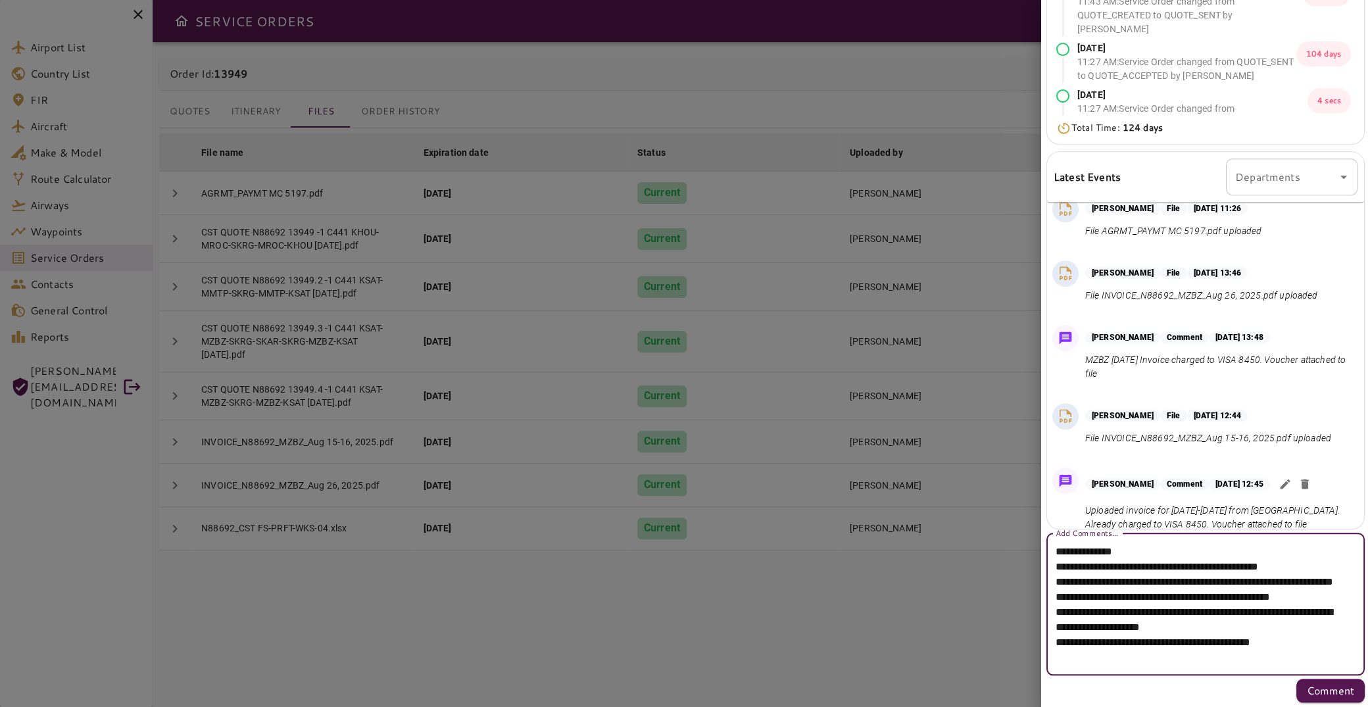
click at [1186, 660] on textarea "**********" at bounding box center [1200, 604] width 289 height 121
type textarea "**********"
click at [1337, 661] on textarea "**********" at bounding box center [1200, 604] width 289 height 121
click at [1323, 692] on p "Comment" at bounding box center [1330, 691] width 47 height 16
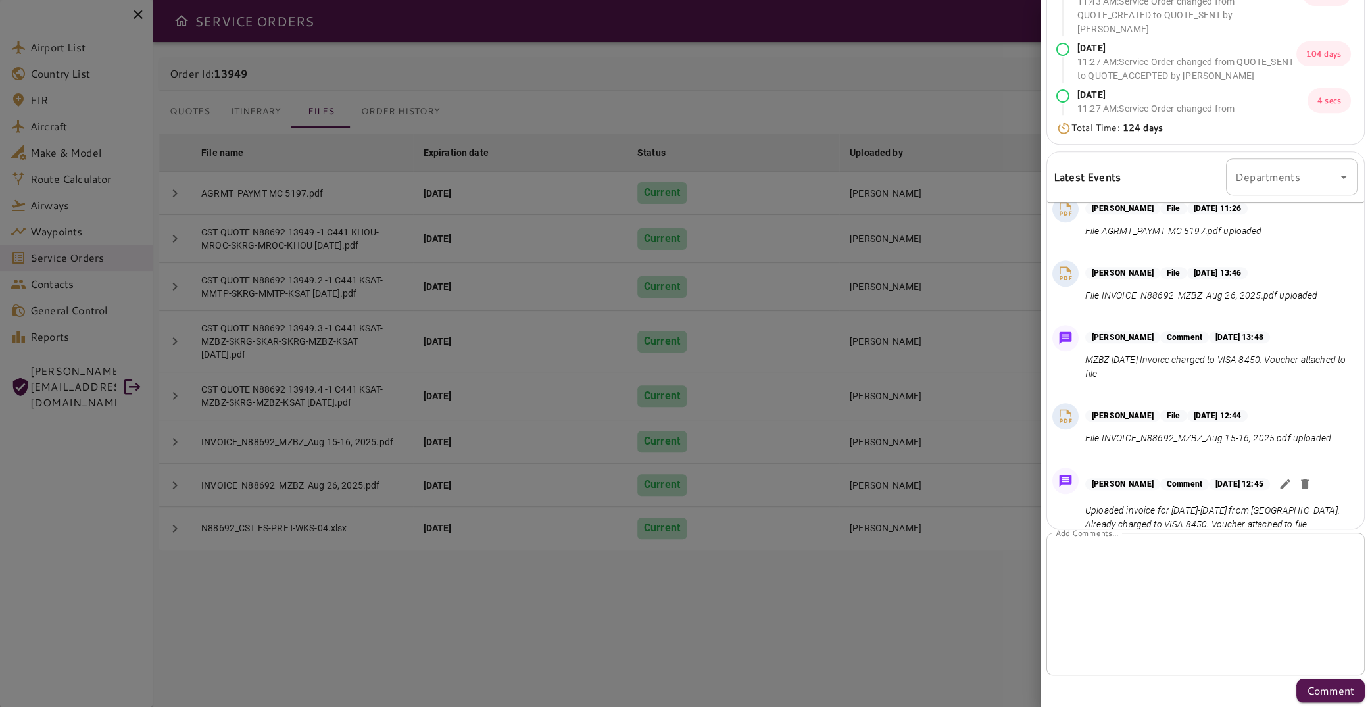
scroll to position [0, 0]
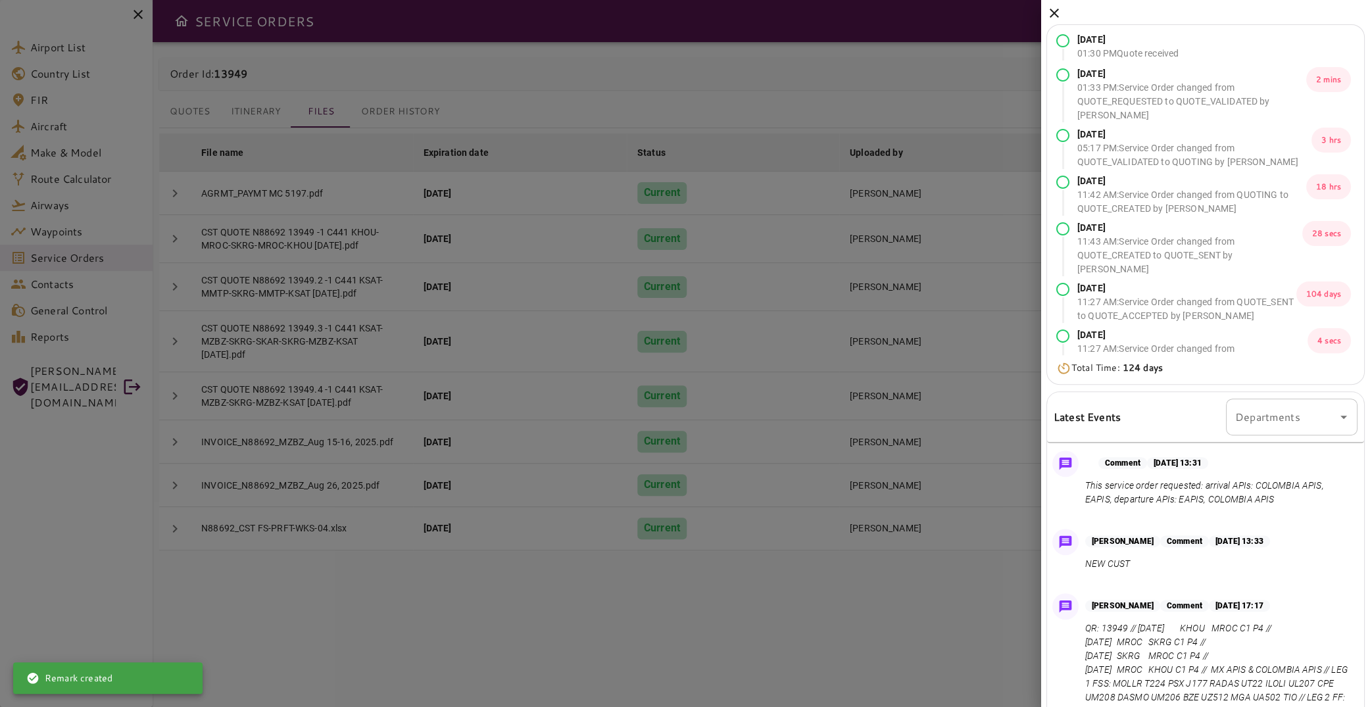
click at [1060, 12] on icon at bounding box center [1055, 13] width 16 height 16
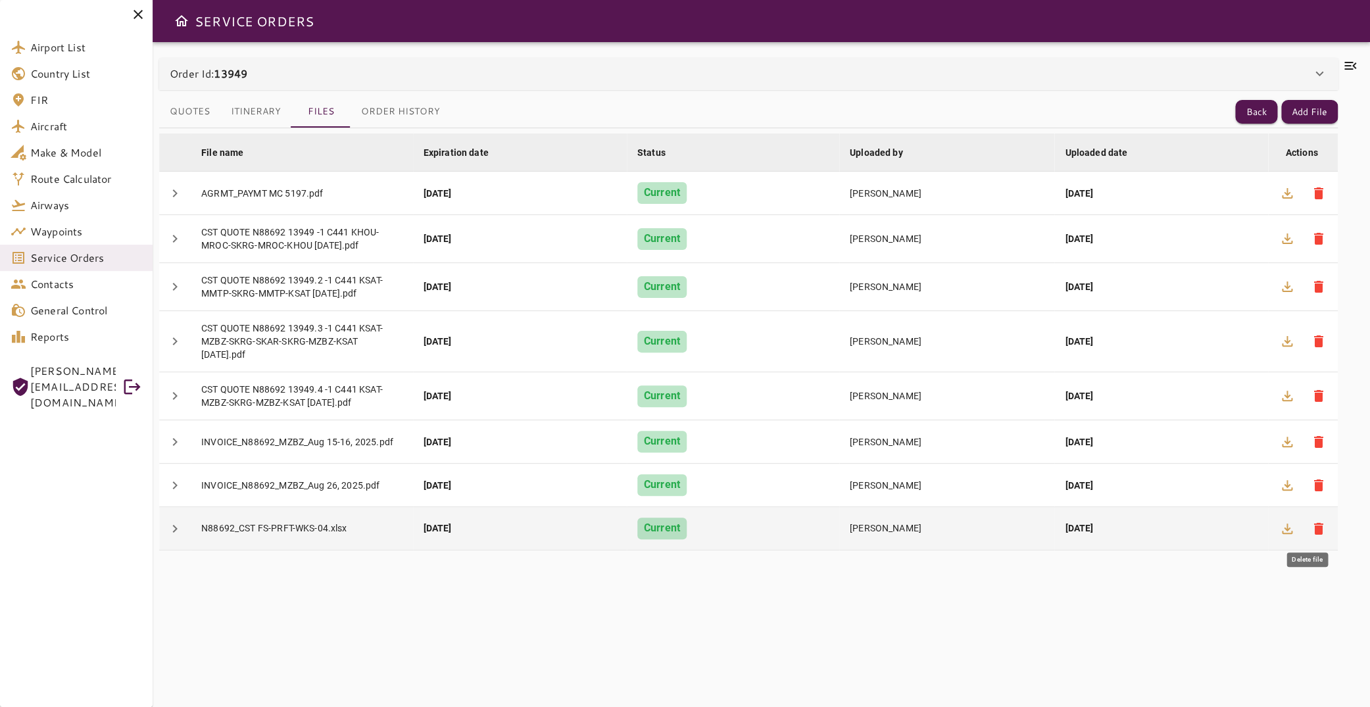
click at [1314, 528] on span "delete" at bounding box center [1319, 529] width 16 height 16
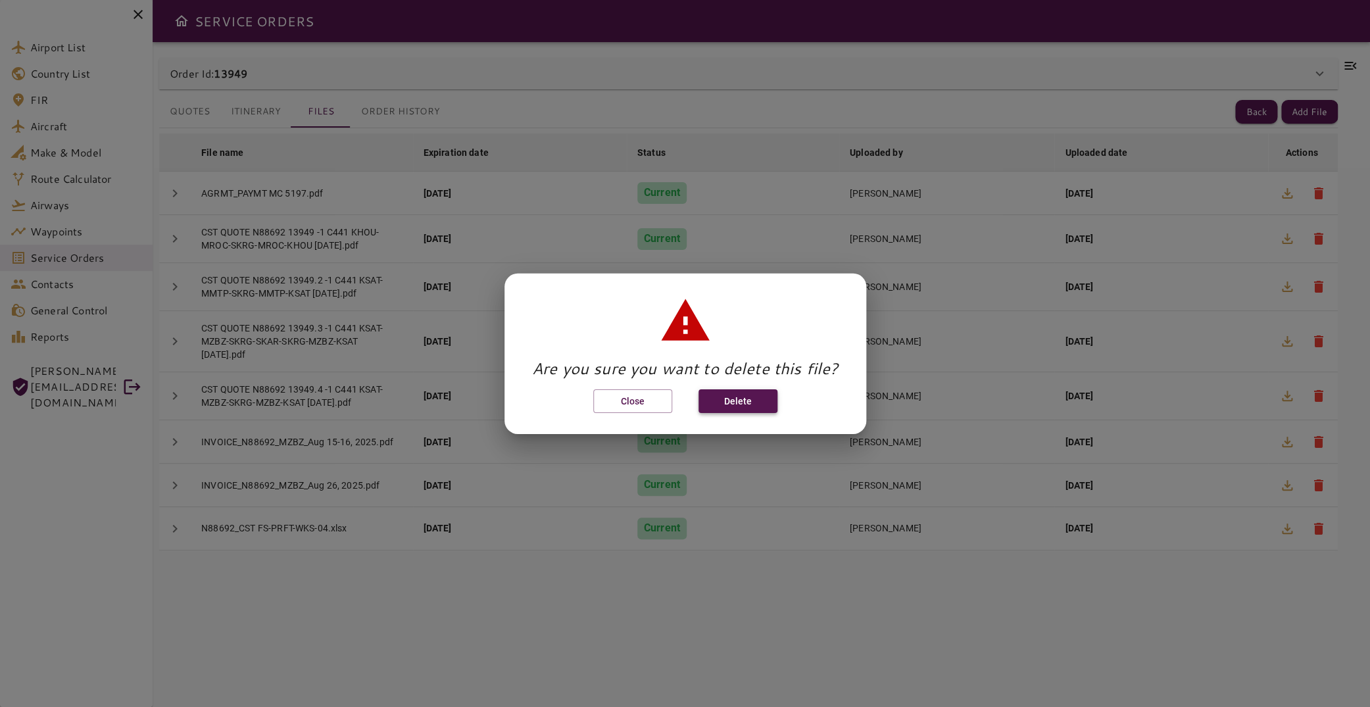
click at [739, 403] on button "Delete" at bounding box center [738, 401] width 79 height 24
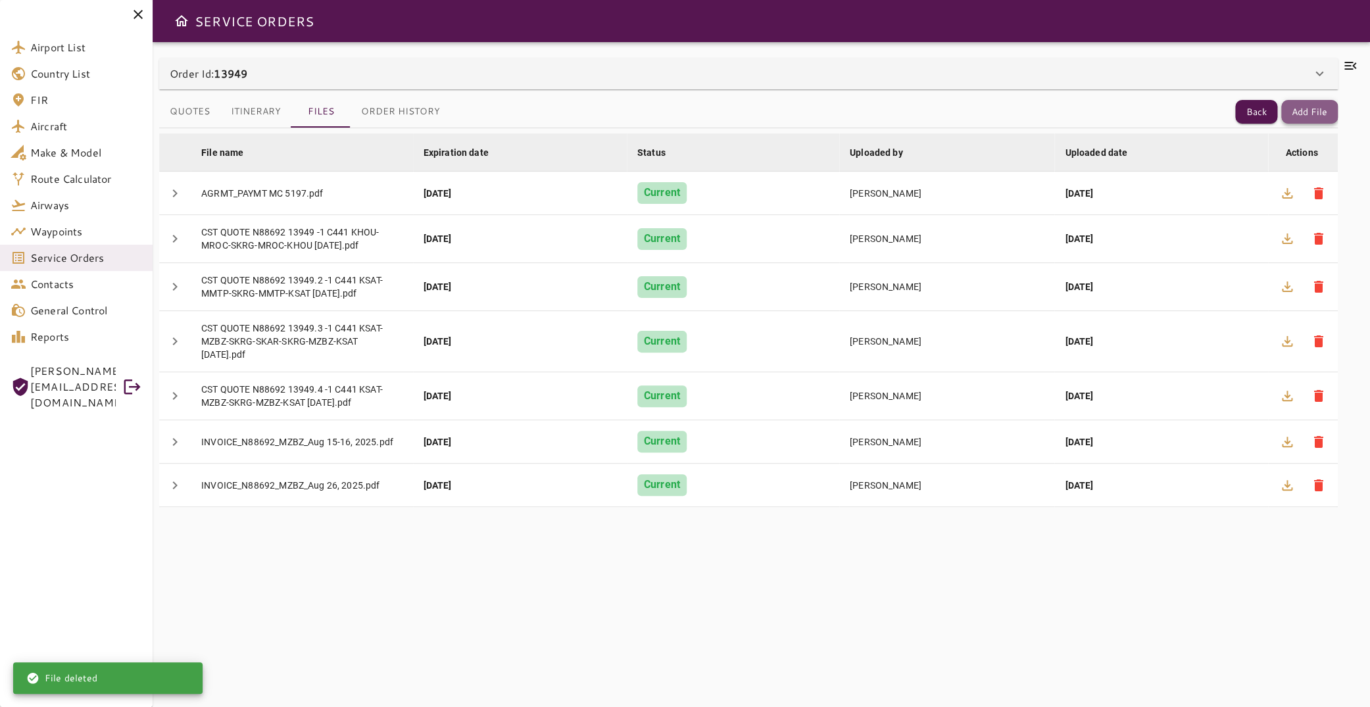
click at [1297, 110] on button "Add File" at bounding box center [1309, 112] width 57 height 24
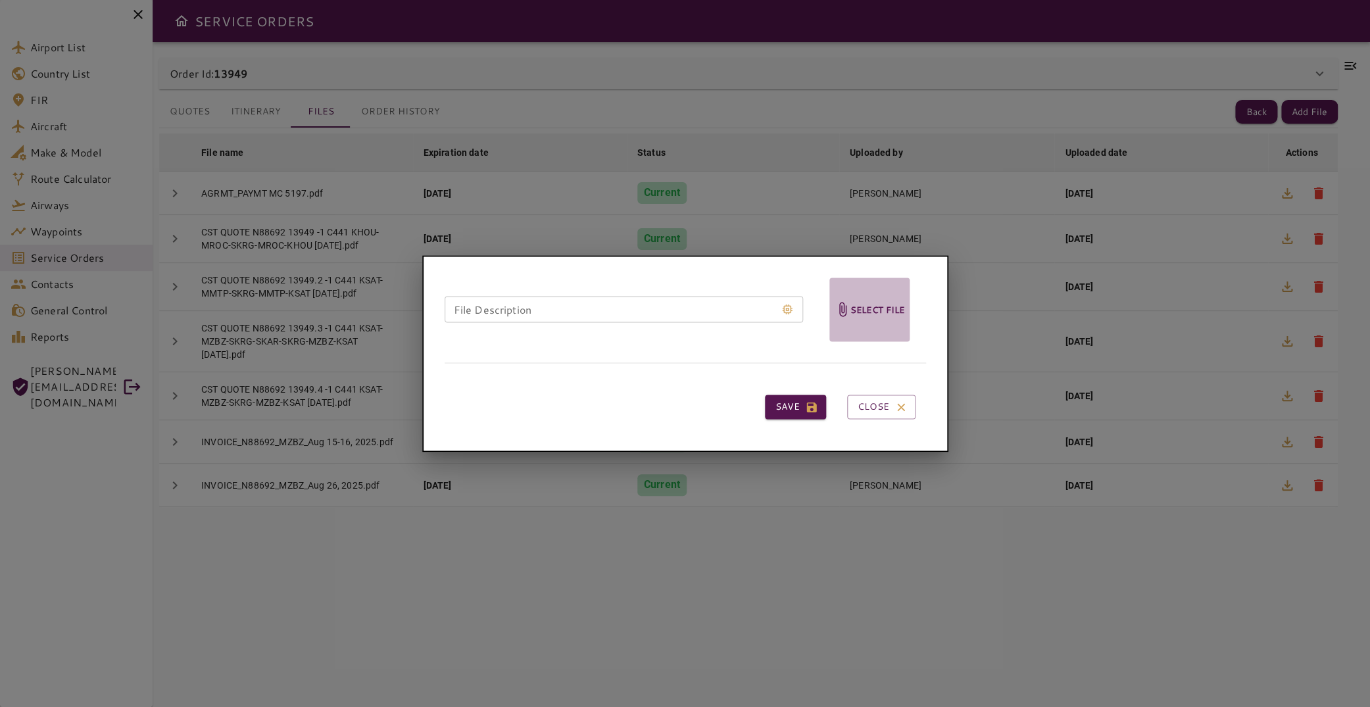
click at [871, 313] on h6 "Select file" at bounding box center [877, 309] width 55 height 15
click at [0, 0] on input "Select file" at bounding box center [0, 0] width 0 height 0
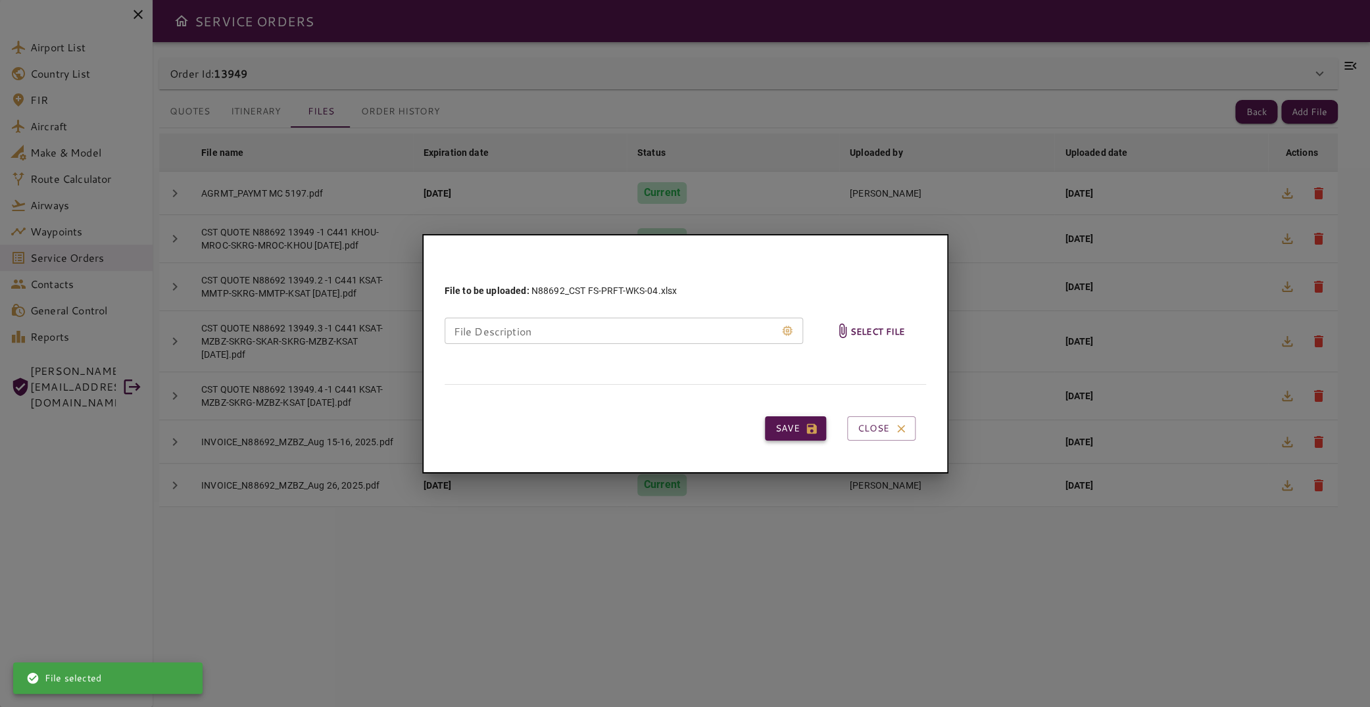
click at [802, 429] on button "Save" at bounding box center [795, 428] width 61 height 24
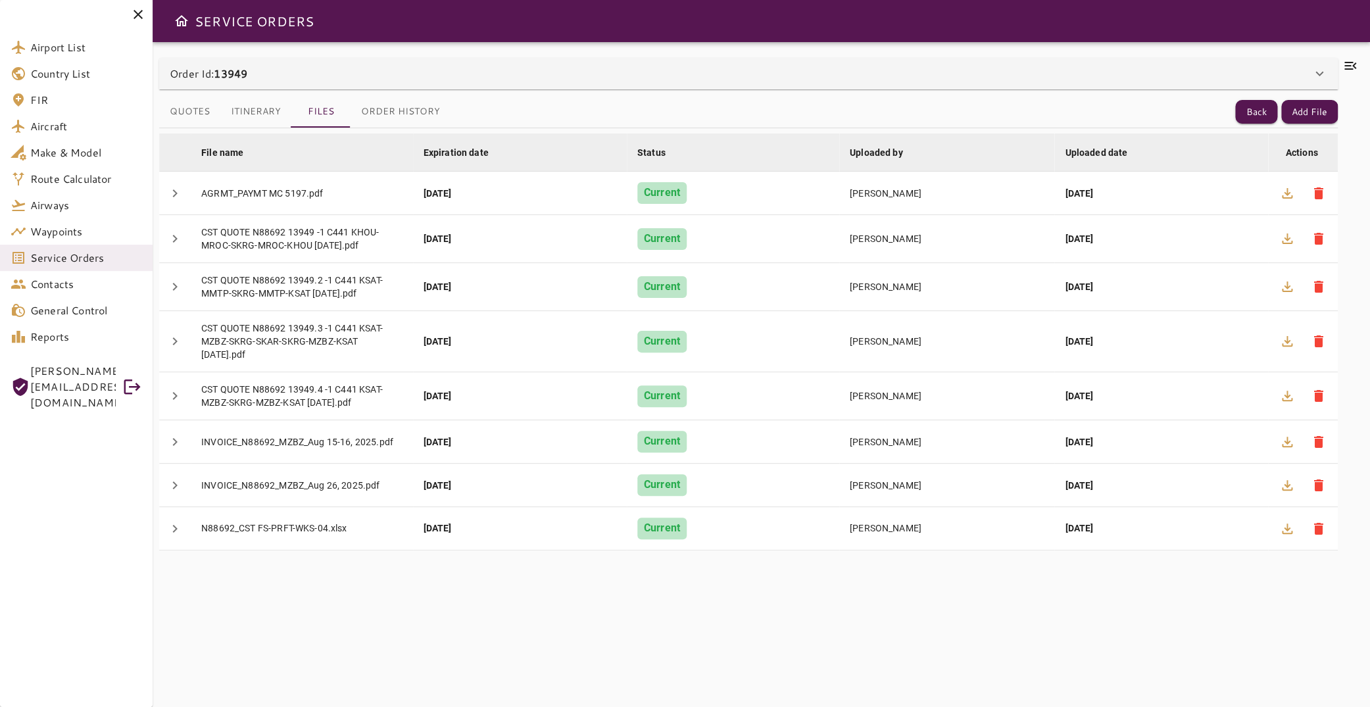
click at [1344, 64] on icon at bounding box center [1350, 66] width 12 height 8
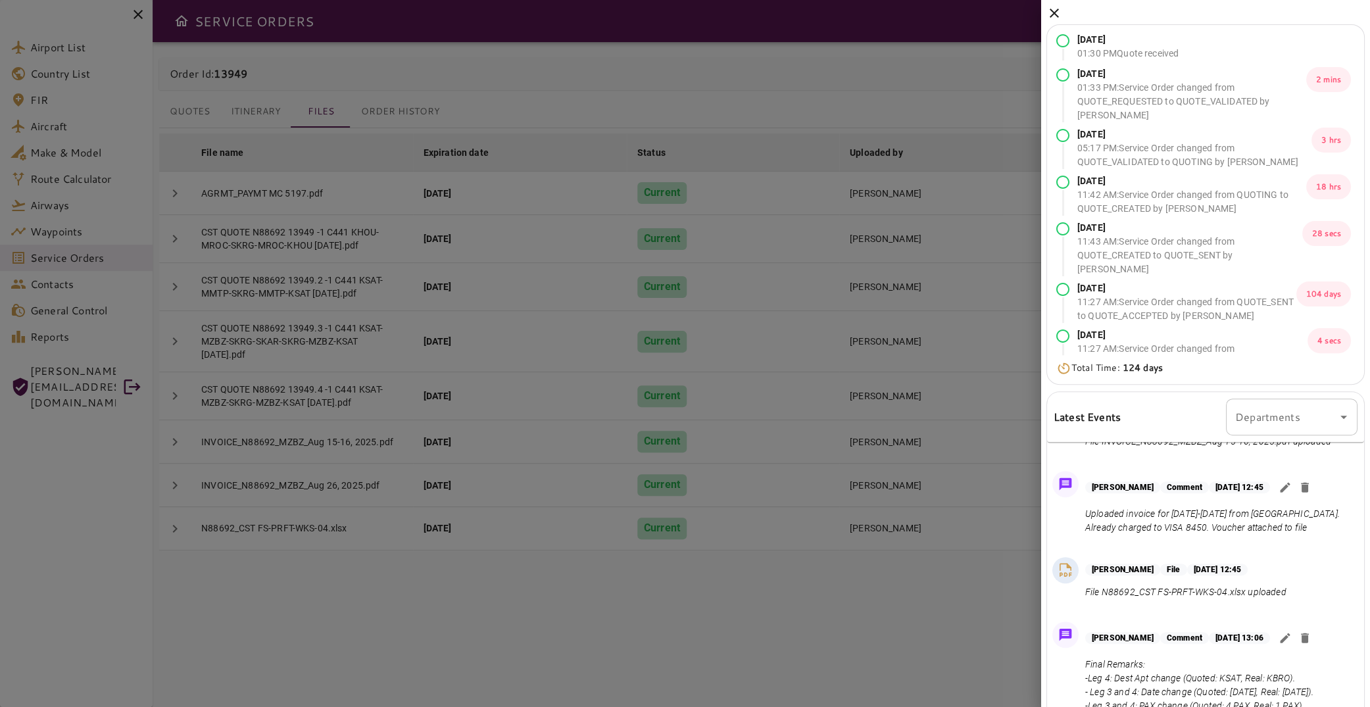
scroll to position [134, 0]
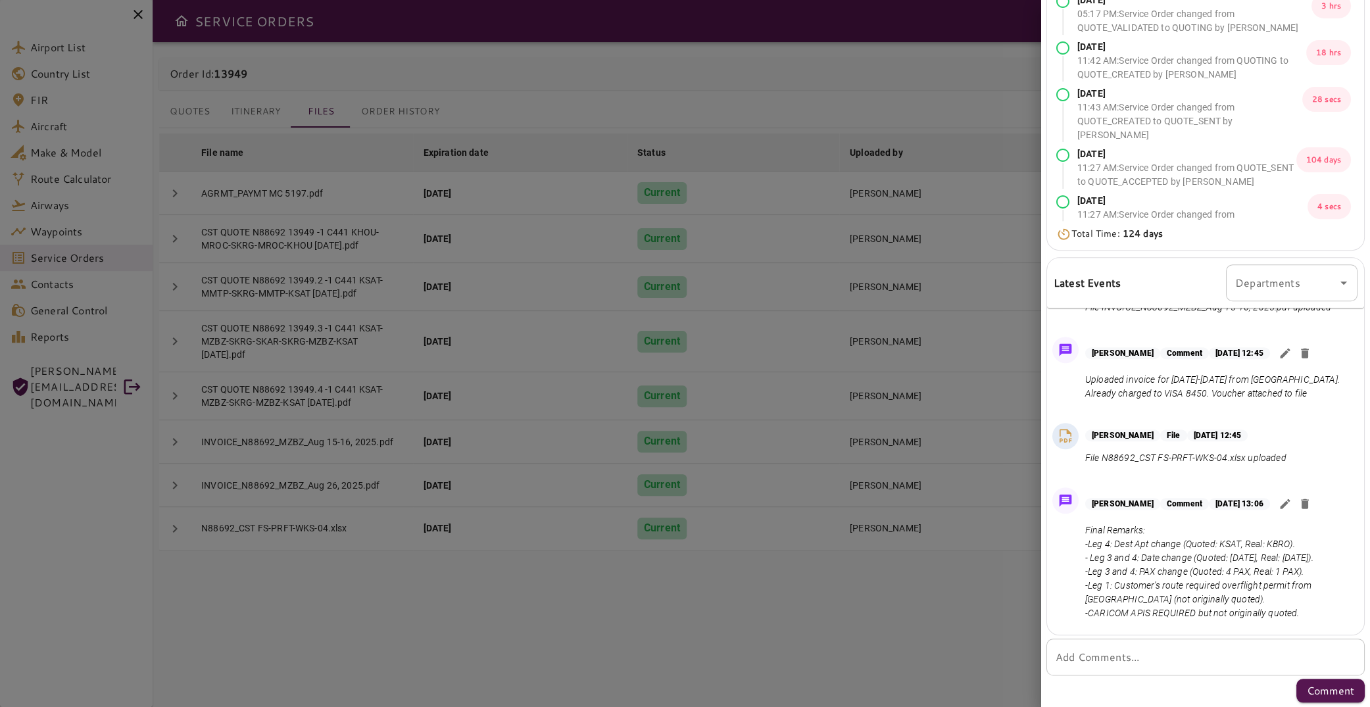
click at [1125, 656] on textarea "Add Comments..." at bounding box center [1206, 657] width 300 height 15
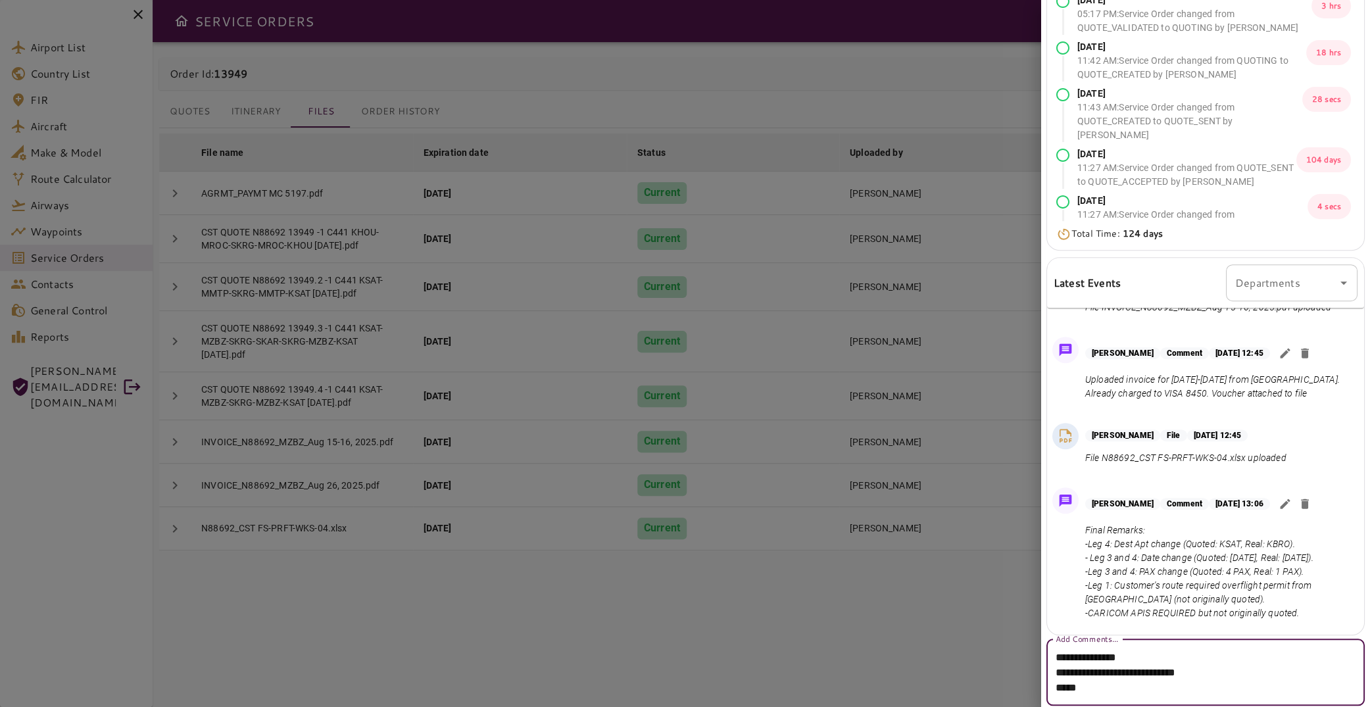
click at [1263, 669] on textarea "**********" at bounding box center [1200, 672] width 289 height 45
click at [1116, 689] on textarea "**********" at bounding box center [1200, 672] width 289 height 45
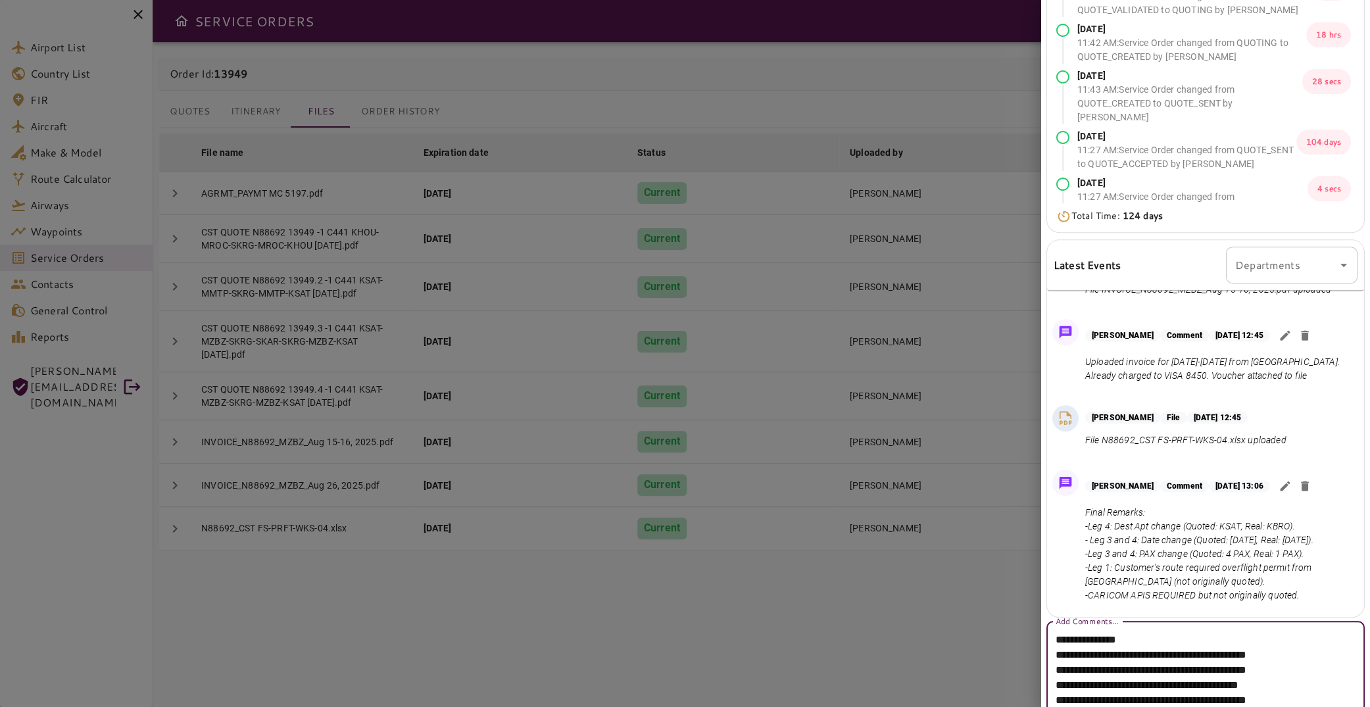
scroll to position [195, 0]
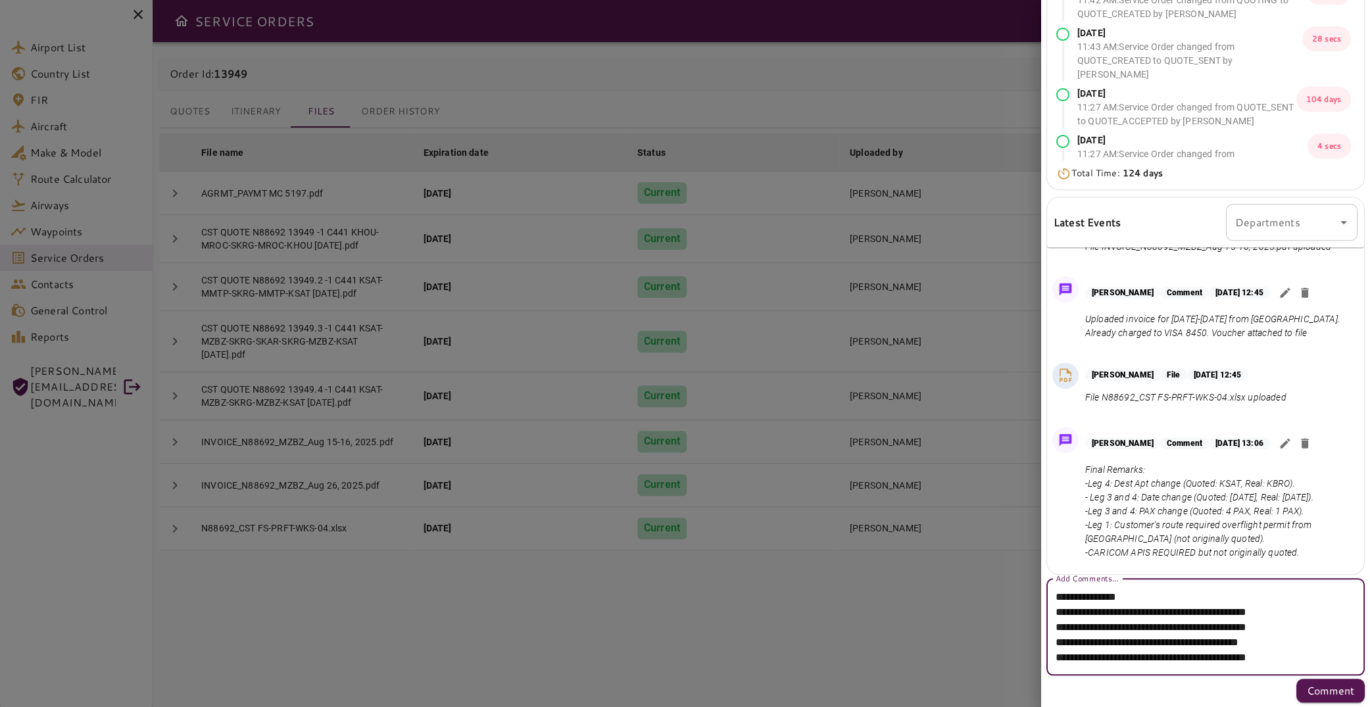
type textarea "**********"
click at [1330, 691] on p "Comment" at bounding box center [1330, 691] width 47 height 16
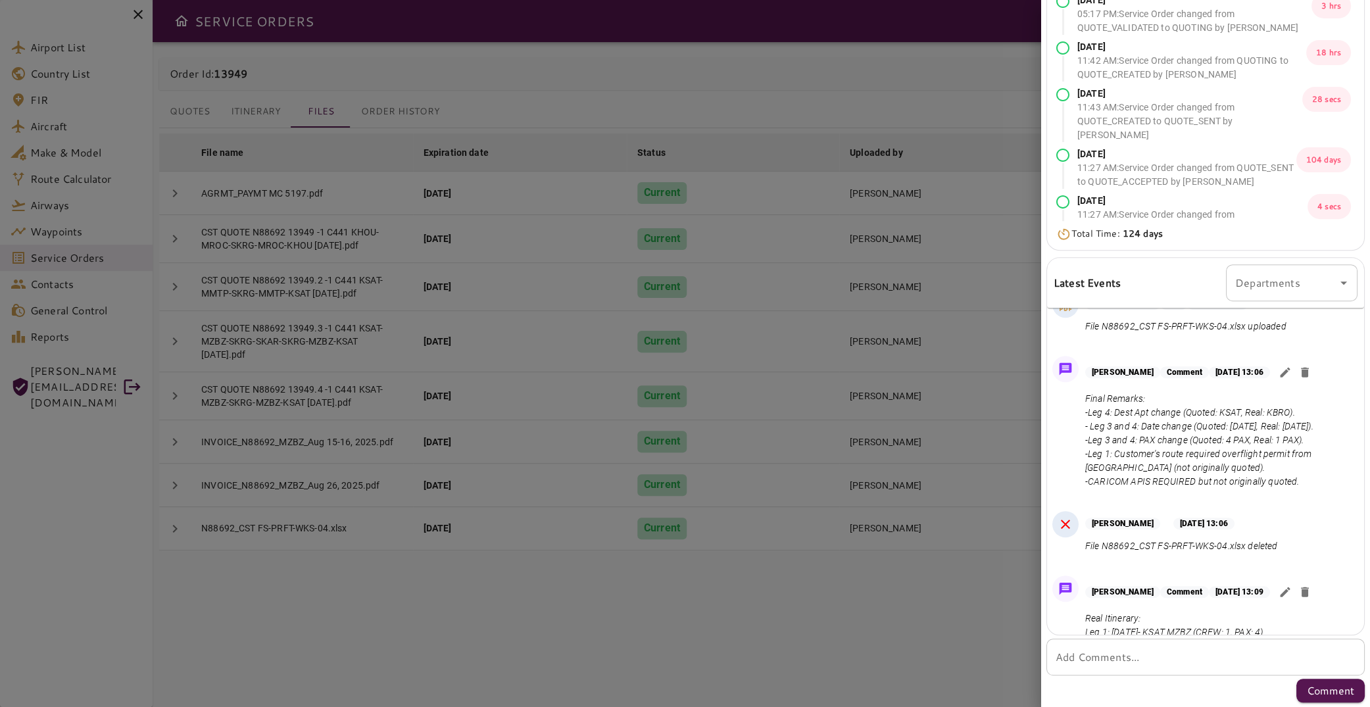
scroll to position [3170, 0]
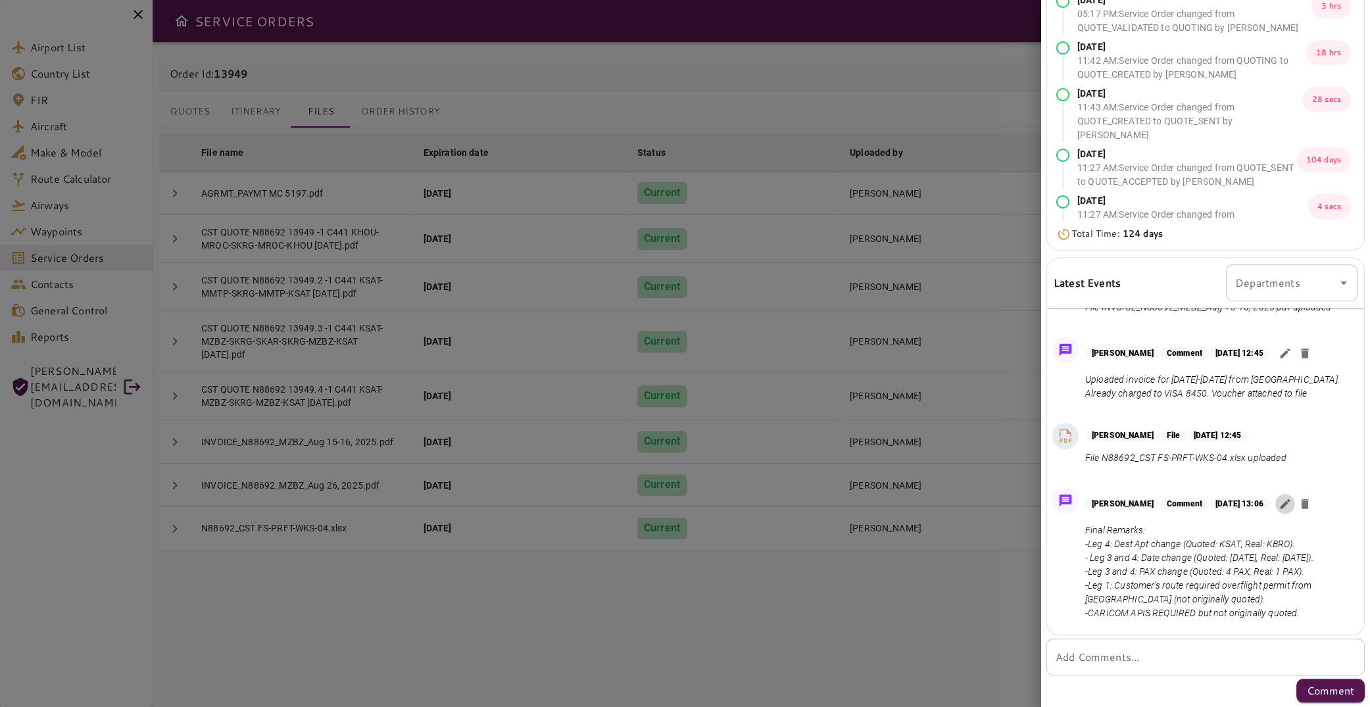
click at [1292, 497] on icon "button" at bounding box center [1285, 503] width 13 height 13
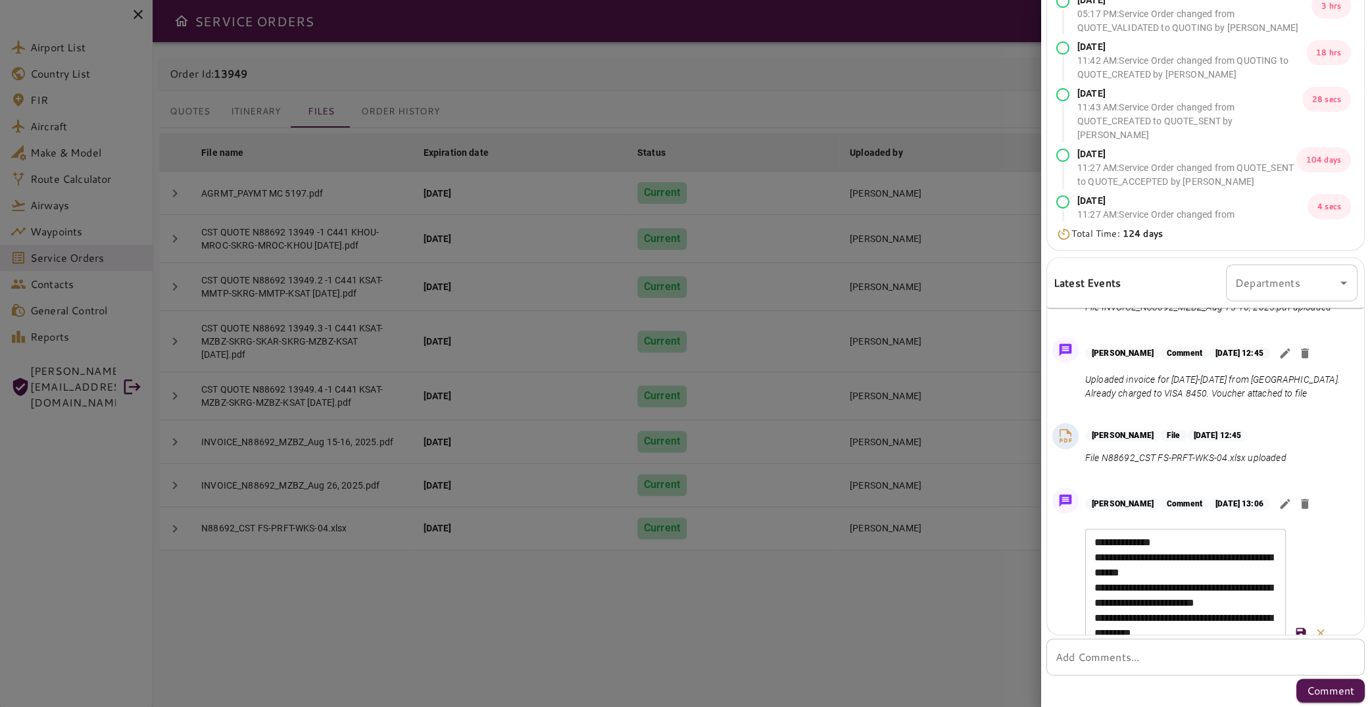
scroll to position [3302, 0]
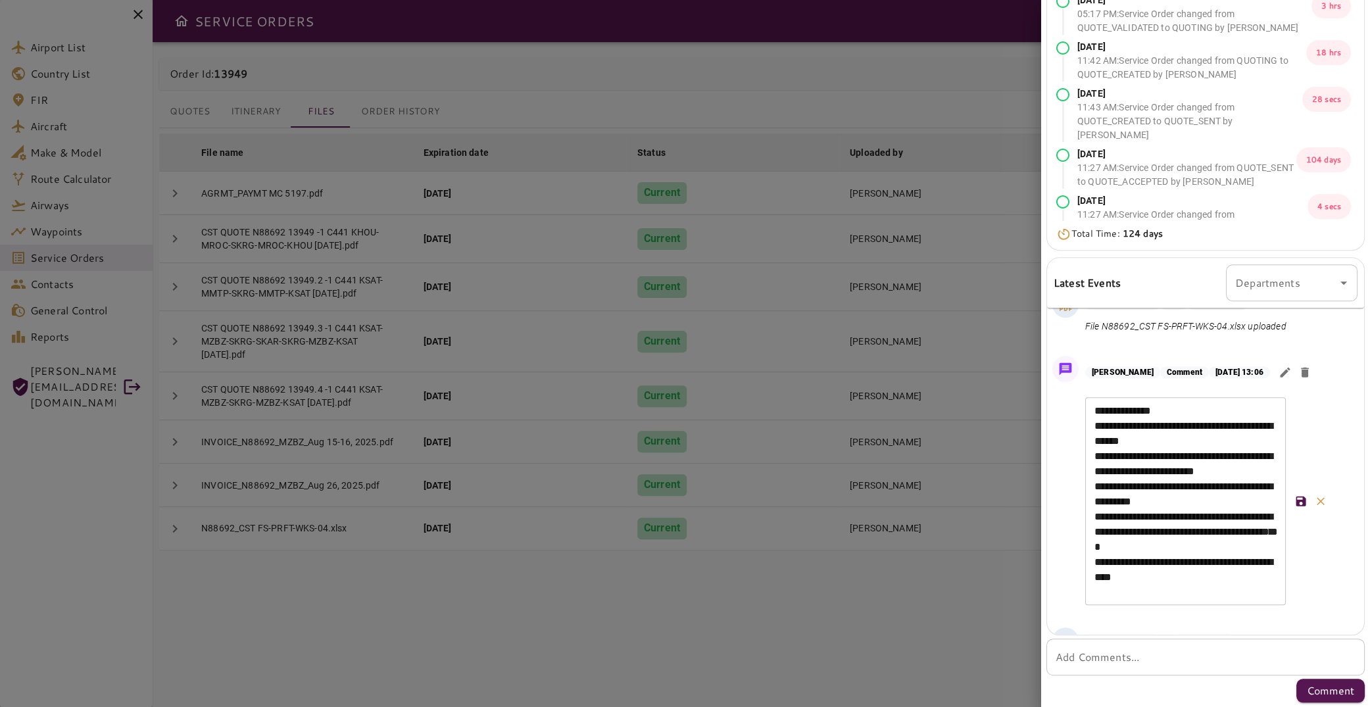
click at [1205, 518] on textarea "**********" at bounding box center [1186, 501] width 182 height 197
type textarea "**********"
click at [1302, 512] on icon "button" at bounding box center [1301, 517] width 10 height 10
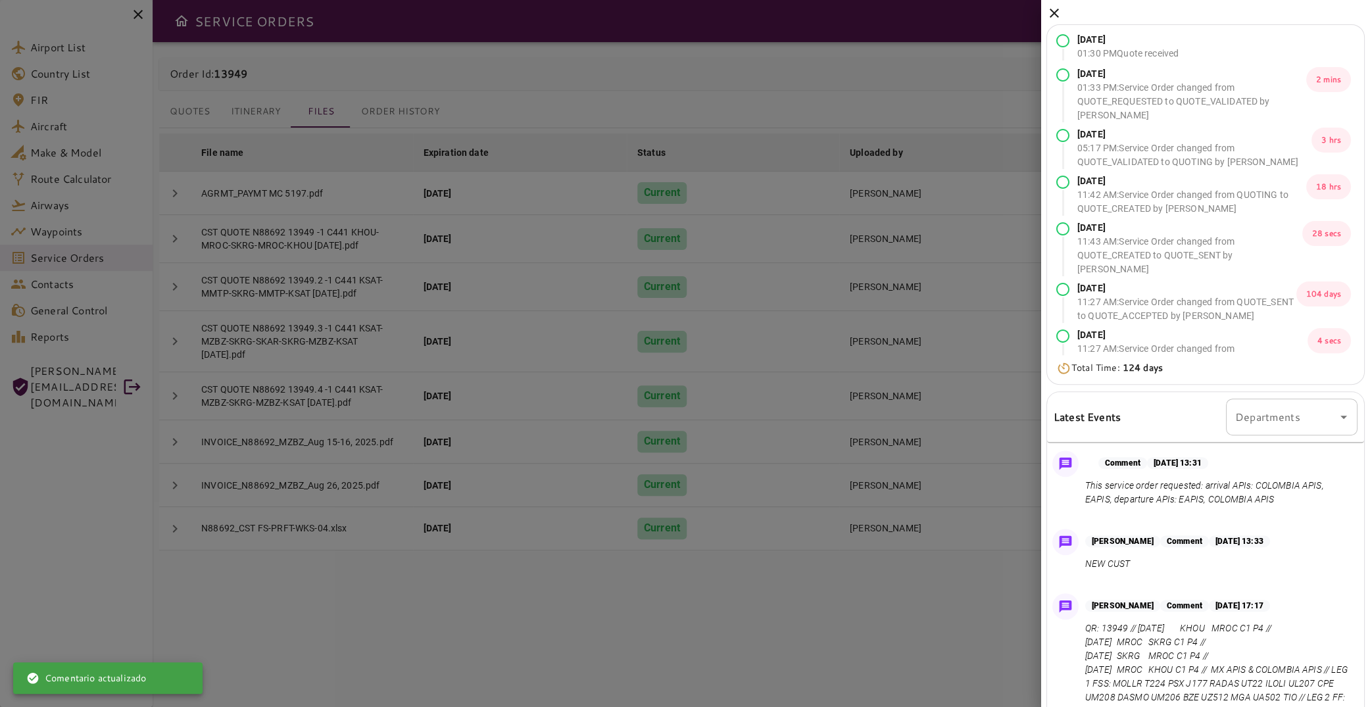
click at [1054, 14] on icon at bounding box center [1054, 13] width 9 height 9
